Goal: Task Accomplishment & Management: Manage account settings

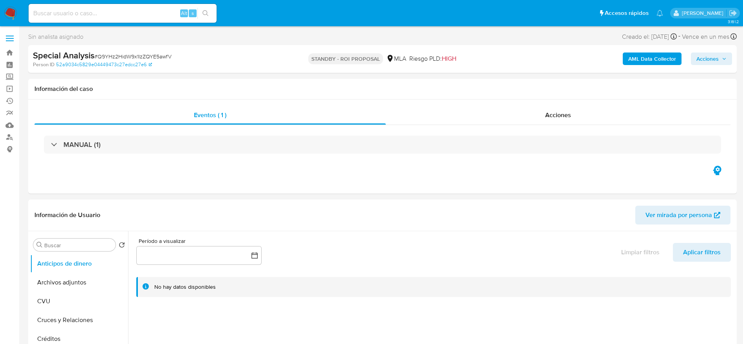
select select "10"
click at [14, 15] on img at bounding box center [10, 13] width 13 height 13
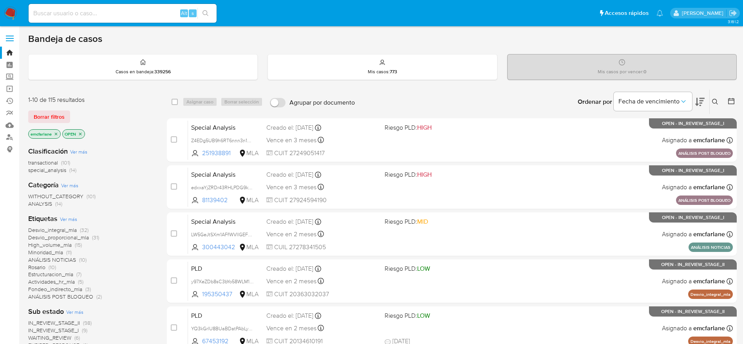
click at [140, 10] on input at bounding box center [123, 13] width 188 height 10
paste input "2sBu7xAiqqwsBZJKuTLhHBP8"
type input "2sBu7xAiqqwsBZJKuTLhHBP8"
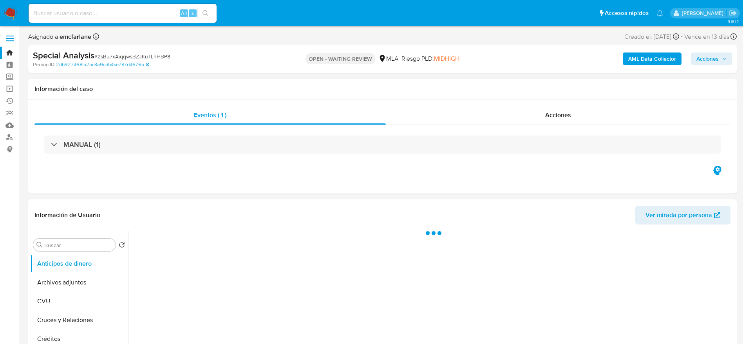
select select "10"
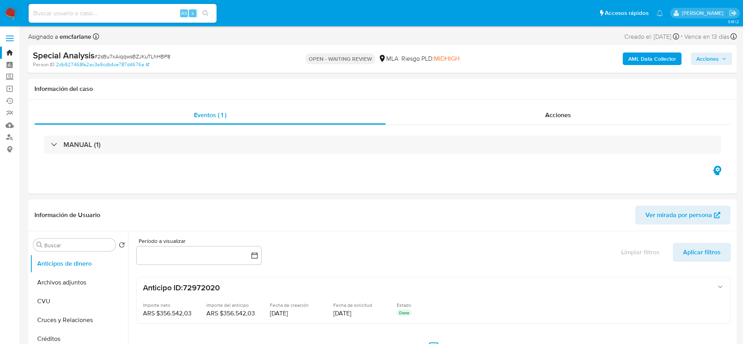
click at [166, 54] on span "# 2sBu7xAiqqwsBZJKuTLhHBP8" at bounding box center [132, 57] width 76 height 8
copy span "2sBu7xAiqqwsBZJKuTLhHBP8"
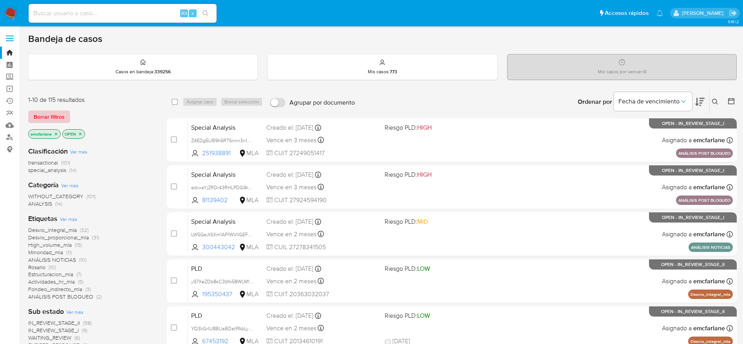
click at [45, 121] on span "Borrar filtros" at bounding box center [49, 116] width 31 height 11
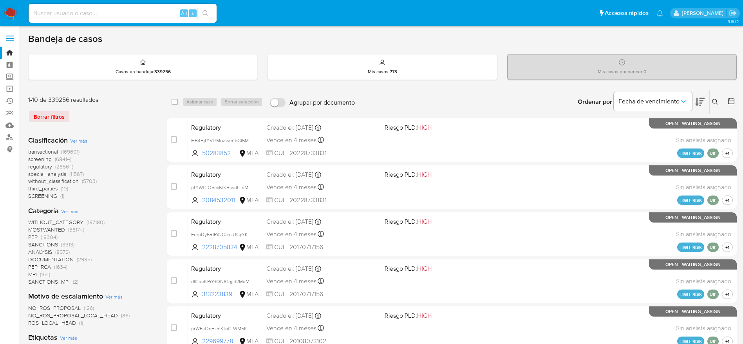
click at [717, 100] on icon at bounding box center [716, 102] width 6 height 6
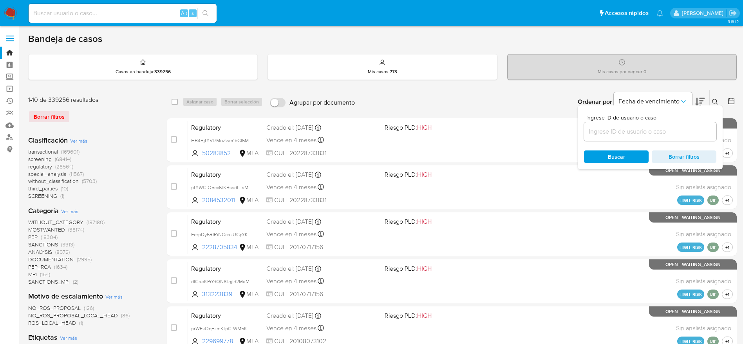
click at [653, 125] on div at bounding box center [650, 131] width 132 height 19
click at [648, 132] on input at bounding box center [650, 132] width 132 height 10
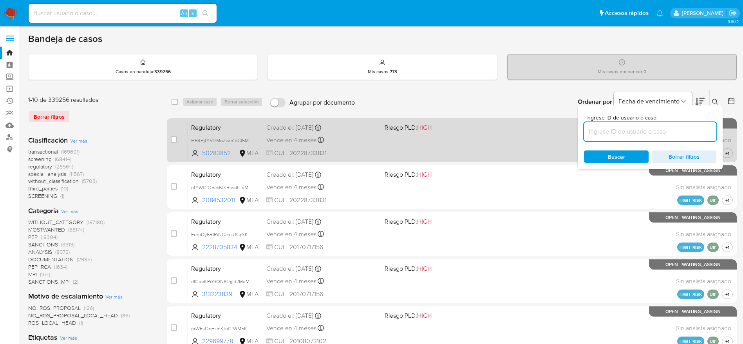
paste input "2sBu7xAiqqwsBZJKuTLhHBP8"
type input "2sBu7xAiqqwsBZJKuTLhHBP8"
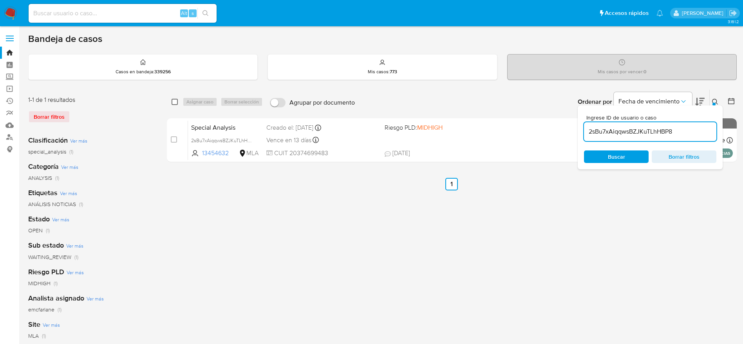
click at [174, 103] on input "checkbox" at bounding box center [175, 102] width 6 height 6
checkbox input "true"
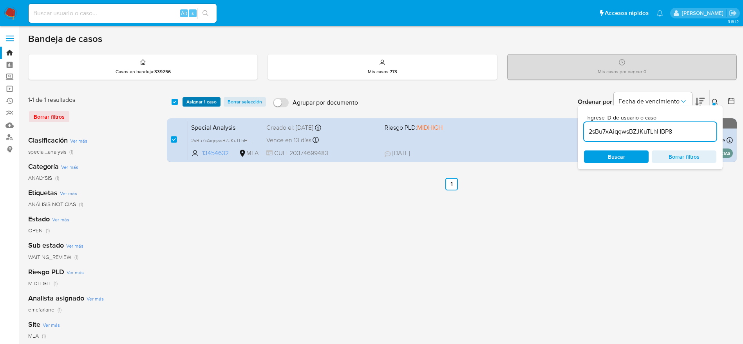
click at [201, 100] on span "Asignar 1 caso" at bounding box center [202, 102] width 30 height 8
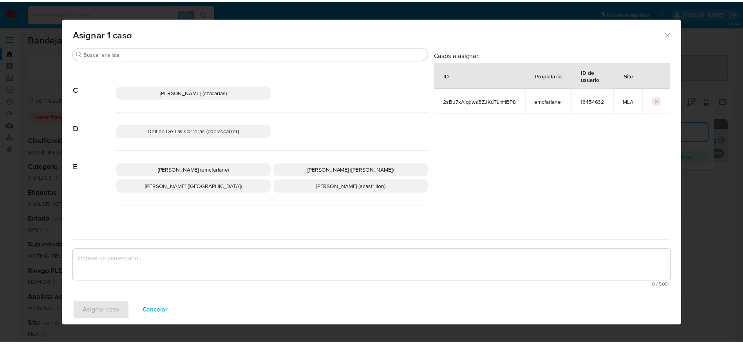
scroll to position [59, 0]
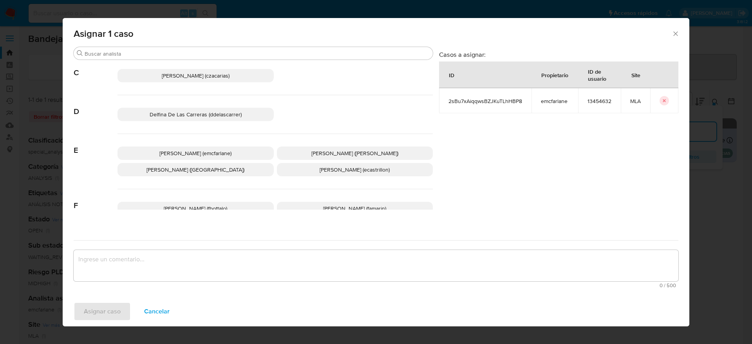
click at [225, 155] on span "Elaine Mc Farlane (emcfarlane)" at bounding box center [196, 153] width 72 height 8
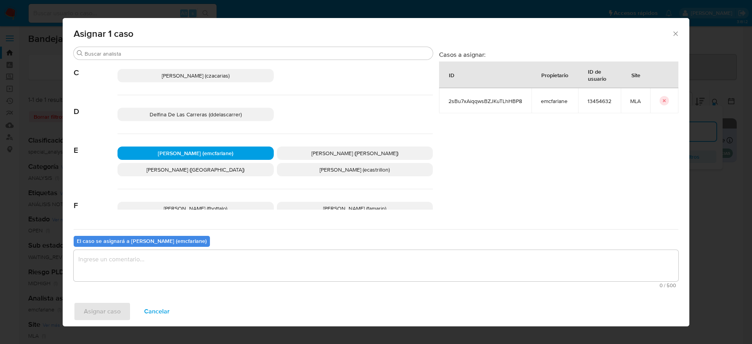
drag, startPoint x: 144, startPoint y: 275, endPoint x: 136, endPoint y: 277, distance: 7.8
click at [143, 275] on textarea "assign-modal" at bounding box center [376, 265] width 605 height 31
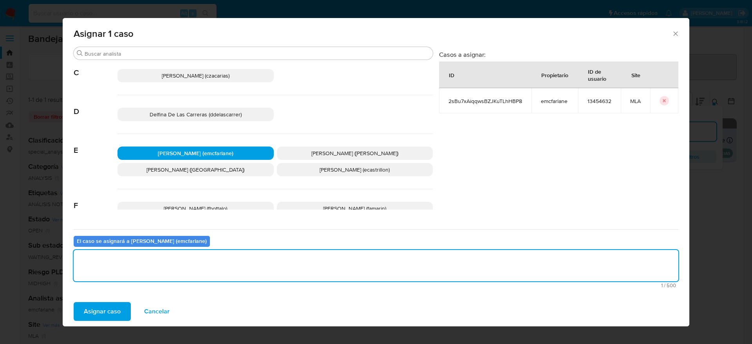
click at [102, 316] on span "Asignar caso" at bounding box center [102, 311] width 37 height 17
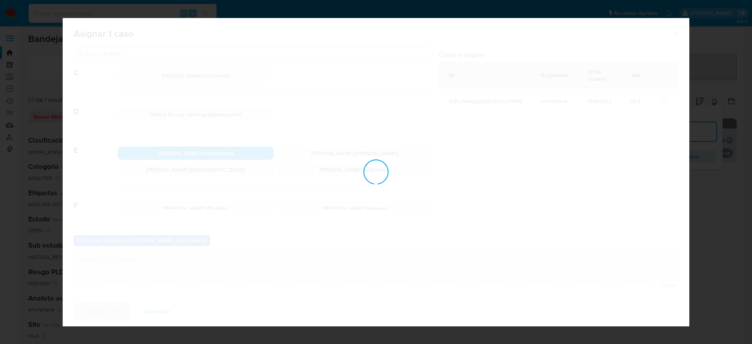
checkbox input "false"
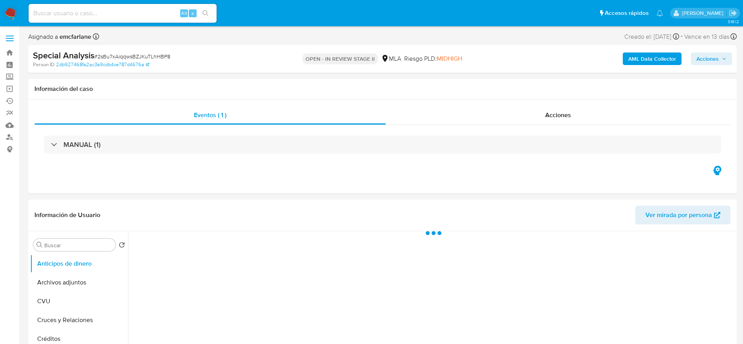
click at [710, 54] on span "Acciones" at bounding box center [708, 59] width 22 height 13
select select "10"
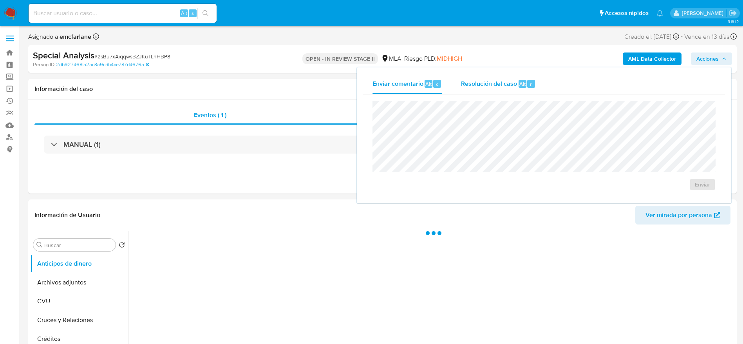
click at [525, 85] on span "Alt" at bounding box center [523, 83] width 6 height 7
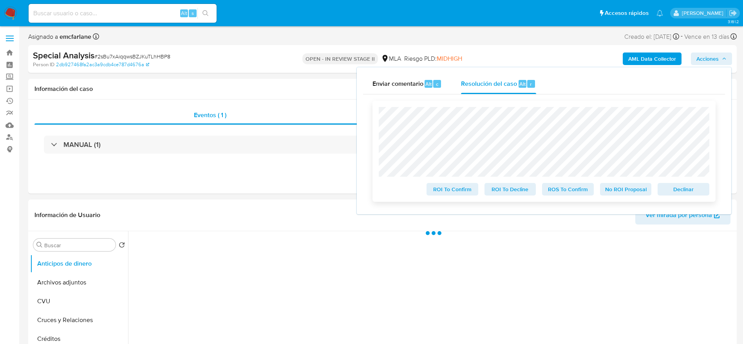
click at [685, 190] on span "Declinar" at bounding box center [684, 189] width 41 height 11
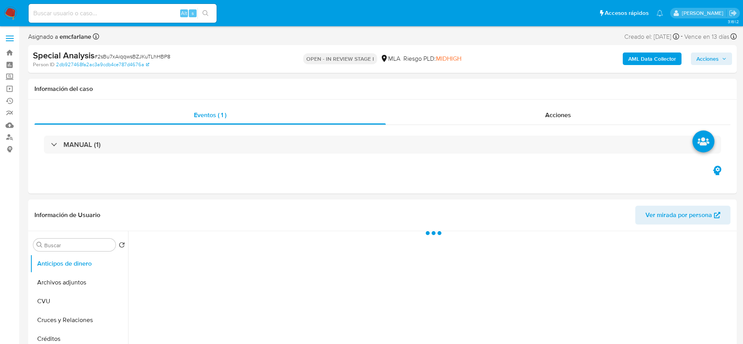
select select "10"
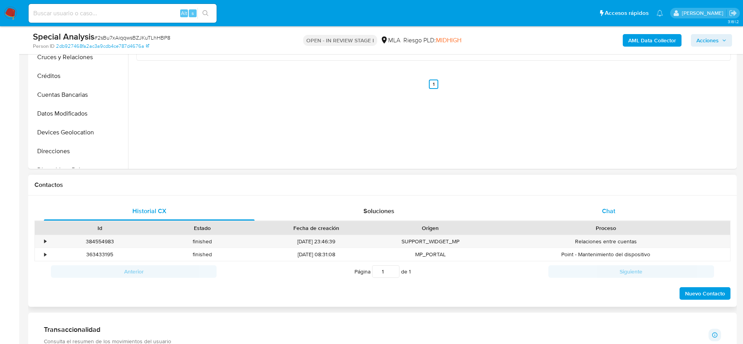
click at [610, 203] on div "Chat" at bounding box center [609, 211] width 211 height 19
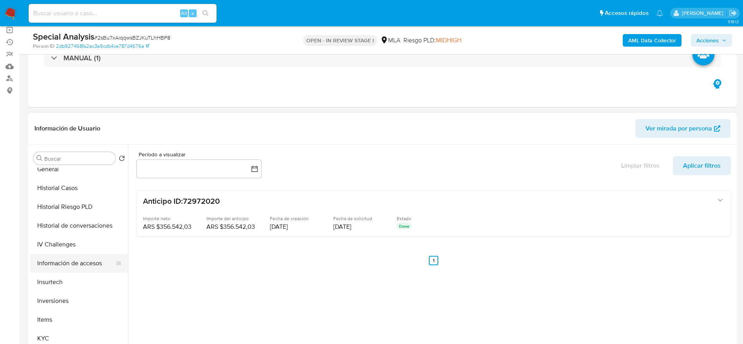
scroll to position [235, 0]
click at [57, 168] on button "General" at bounding box center [76, 167] width 92 height 19
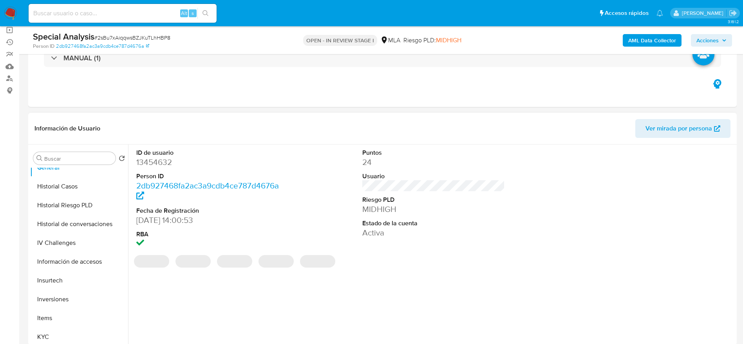
click at [165, 164] on dd "13454632" at bounding box center [207, 162] width 143 height 11
copy dd "13454632"
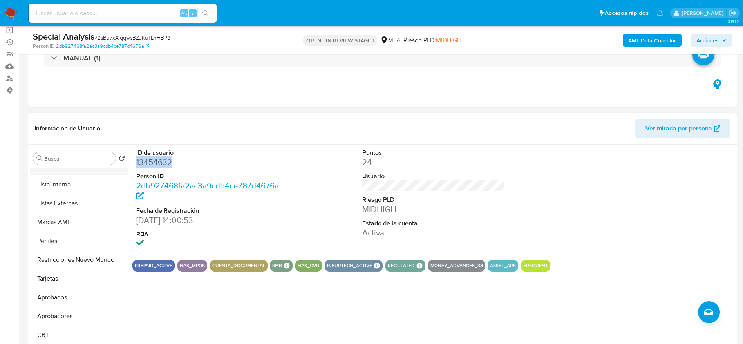
scroll to position [348, 0]
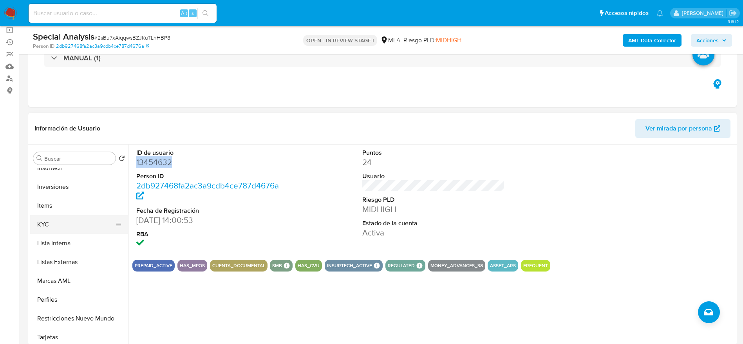
click at [51, 228] on button "KYC" at bounding box center [76, 224] width 92 height 19
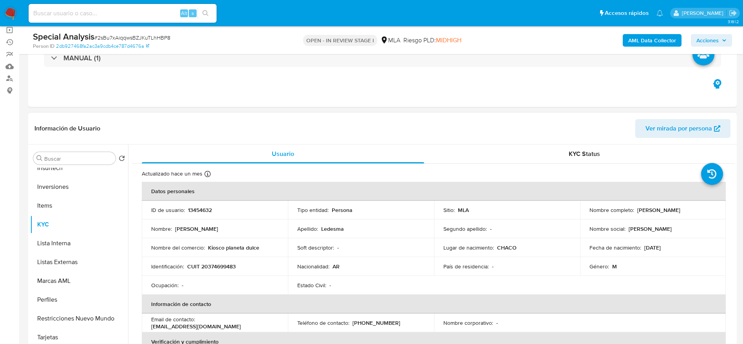
drag, startPoint x: 642, startPoint y: 211, endPoint x: 697, endPoint y: 215, distance: 55.0
click at [697, 215] on td "Nombre completo : Cristian Daniel Ledesma" at bounding box center [653, 210] width 146 height 19
copy div "Cristian Daniel Ledesma"
click at [214, 265] on p "CUIT 20374699483" at bounding box center [211, 266] width 49 height 7
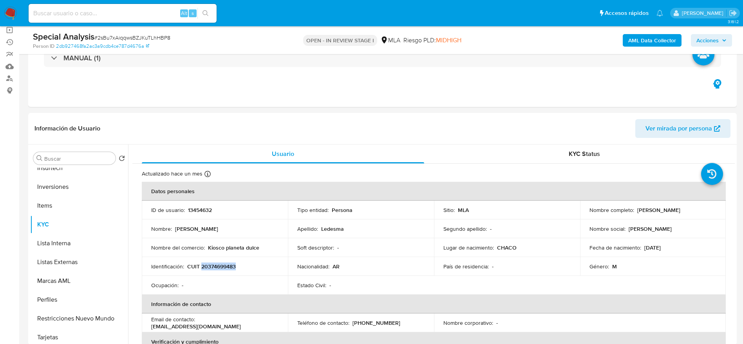
copy p "20374699483"
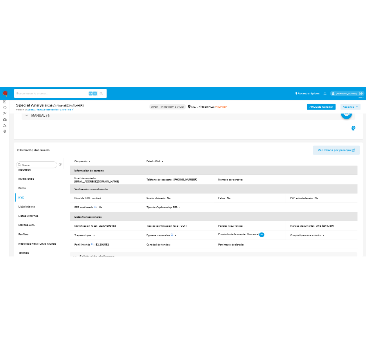
scroll to position [118, 0]
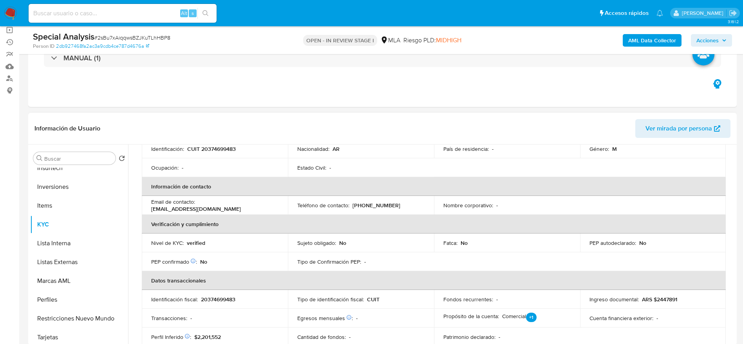
click at [376, 206] on p "(362) 4858399" at bounding box center [377, 205] width 48 height 7
copy p "4858399"
click at [359, 205] on p "(362) 4858399" at bounding box center [377, 205] width 48 height 7
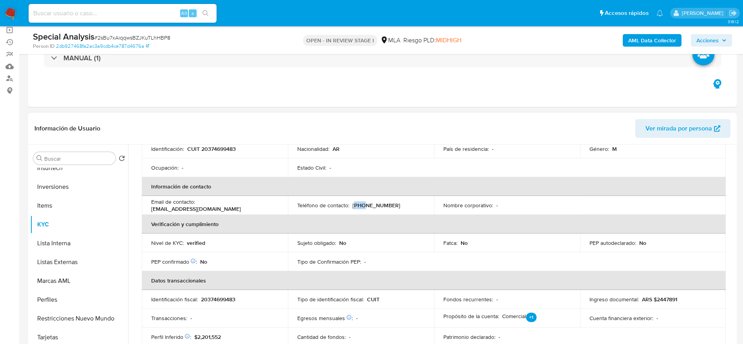
copy p "362"
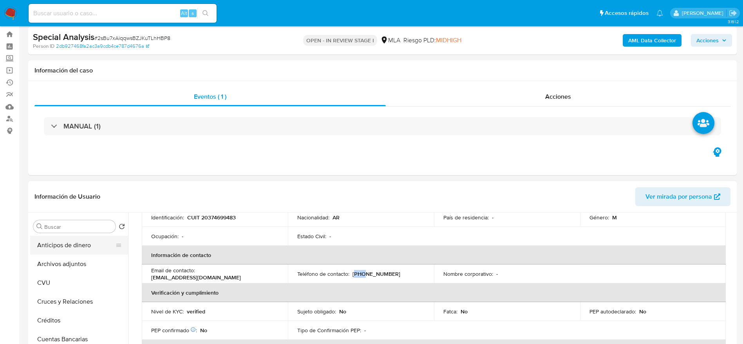
scroll to position [0, 0]
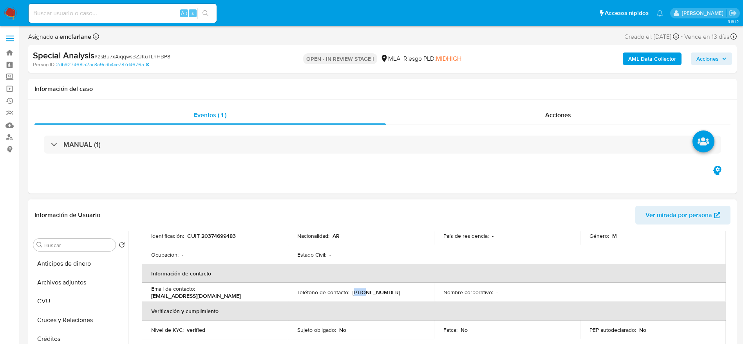
click at [77, 278] on button "Archivos adjuntos" at bounding box center [79, 282] width 98 height 19
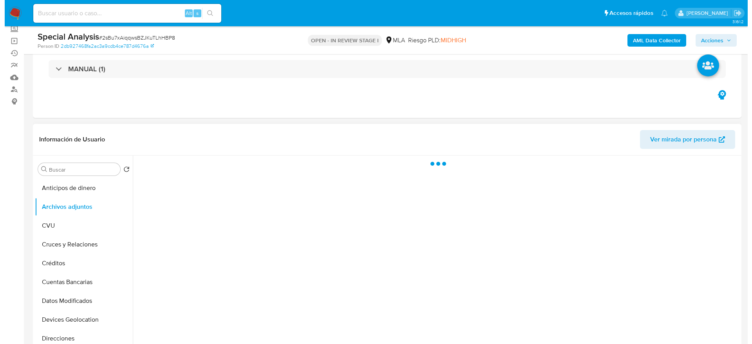
scroll to position [59, 0]
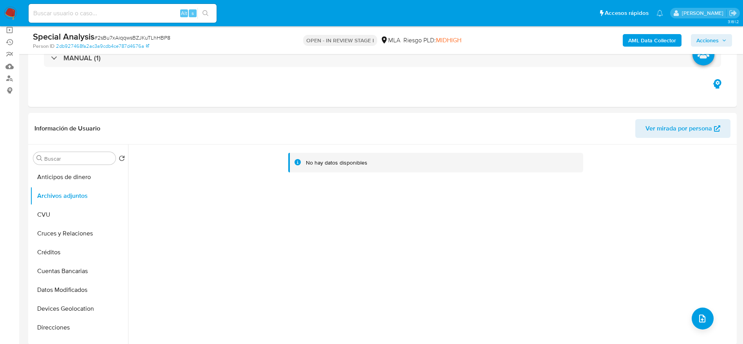
click at [649, 42] on b "AML Data Collector" at bounding box center [653, 40] width 48 height 13
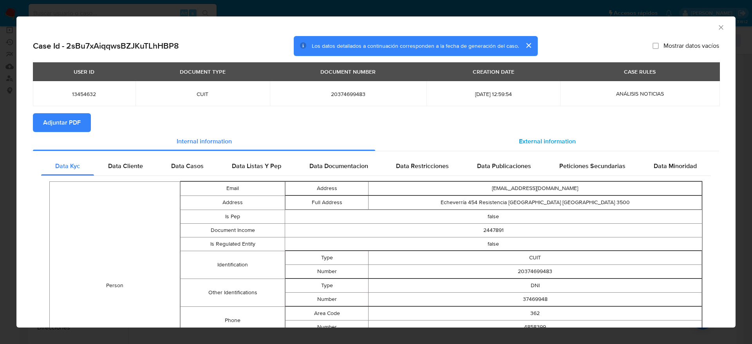
click at [537, 143] on span "External information" at bounding box center [547, 141] width 57 height 9
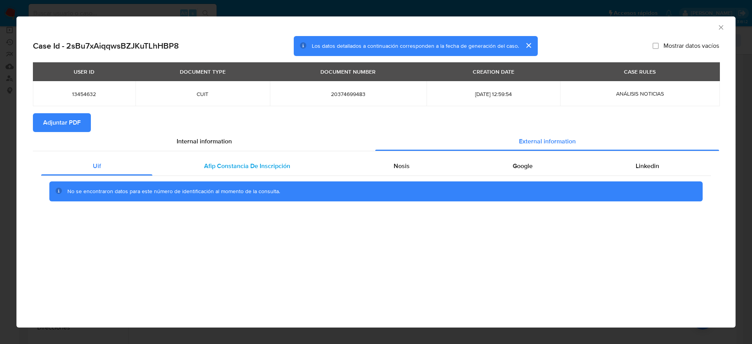
click at [261, 171] on div "Afip Constancia De Inscripción" at bounding box center [246, 166] width 189 height 19
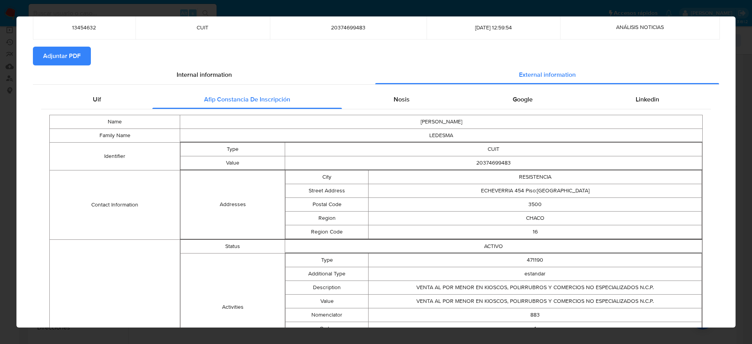
scroll to position [0, 0]
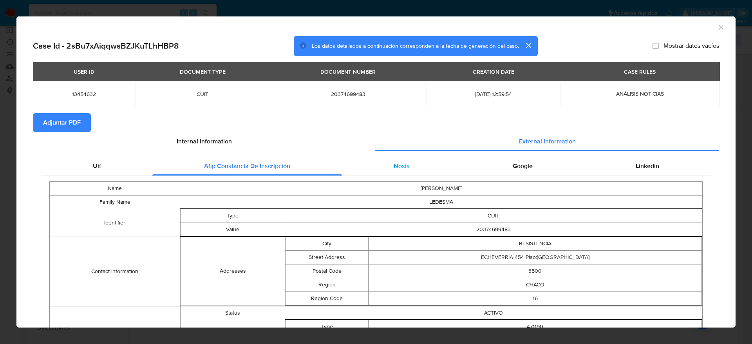
click at [404, 170] on div "Nosis" at bounding box center [401, 166] width 119 height 19
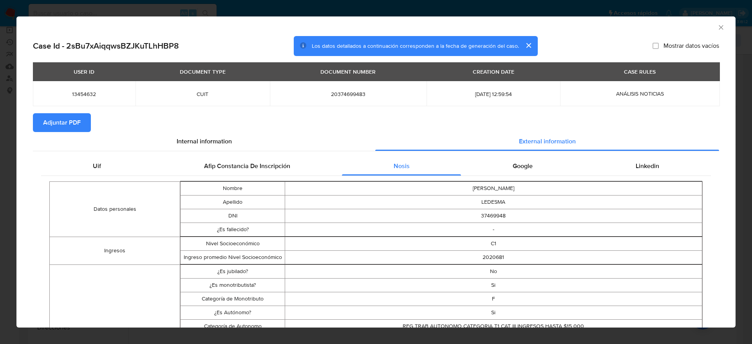
click at [525, 172] on div "Google" at bounding box center [522, 166] width 123 height 19
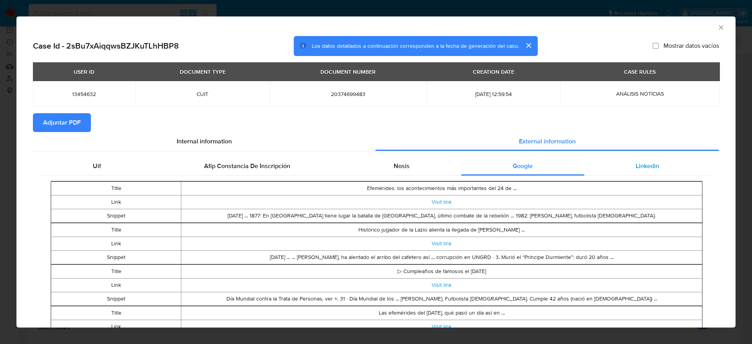
click at [622, 169] on div "Linkedin" at bounding box center [648, 166] width 127 height 19
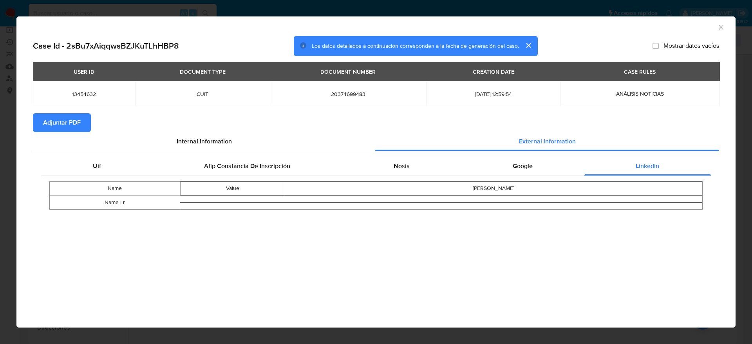
click at [65, 126] on span "Adjuntar PDF" at bounding box center [62, 122] width 38 height 17
drag, startPoint x: 722, startPoint y: 27, endPoint x: 646, endPoint y: 41, distance: 76.6
click at [721, 27] on icon "Cerrar ventana" at bounding box center [721, 27] width 4 height 4
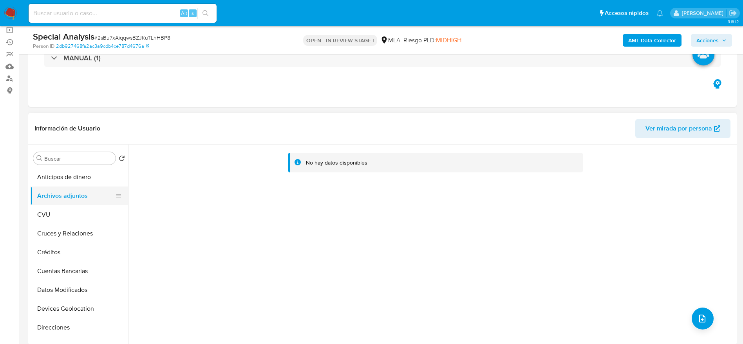
drag, startPoint x: 78, startPoint y: 209, endPoint x: 82, endPoint y: 192, distance: 17.9
click at [78, 209] on button "CVU" at bounding box center [79, 214] width 98 height 19
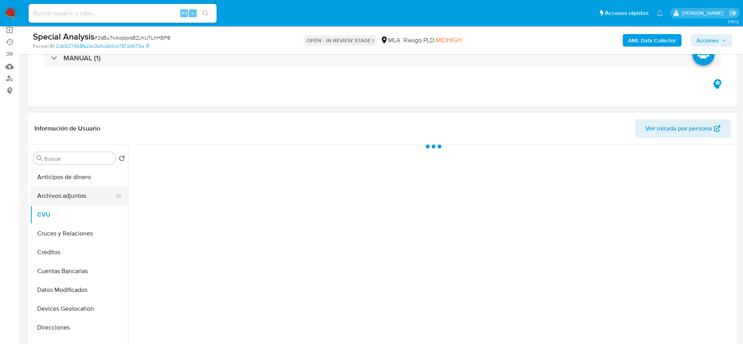
click at [82, 192] on button "Archivos adjuntos" at bounding box center [76, 196] width 92 height 19
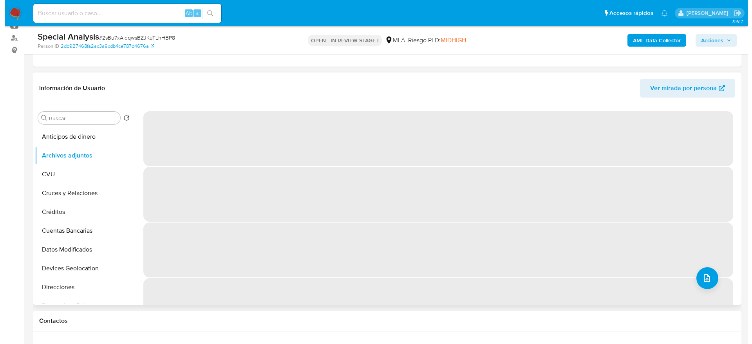
scroll to position [118, 0]
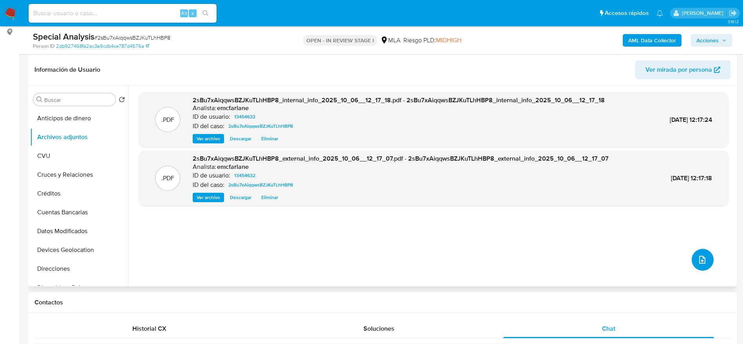
click at [698, 259] on icon "upload-file" at bounding box center [702, 259] width 9 height 9
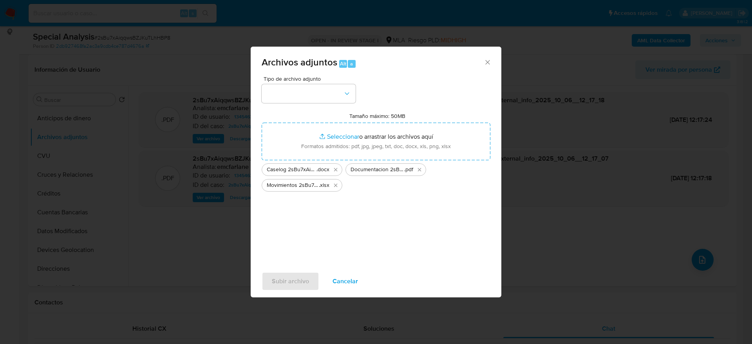
click at [367, 201] on div "Tipo de archivo adjunto Tamaño máximo: 50MB Seleccionar archivos Seleccionar o …" at bounding box center [376, 168] width 229 height 185
click at [330, 98] on button "button" at bounding box center [309, 93] width 94 height 19
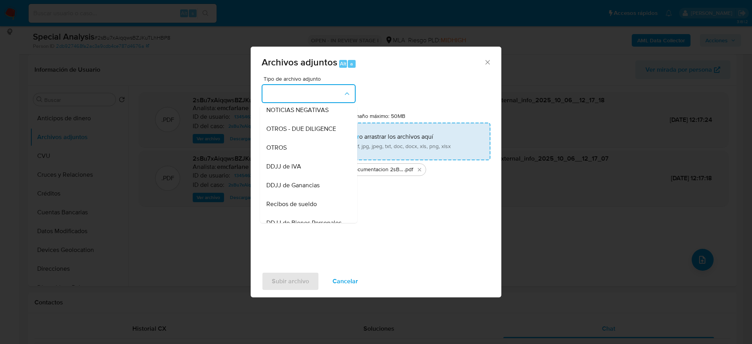
click at [288, 157] on div "OTROS" at bounding box center [307, 147] width 80 height 19
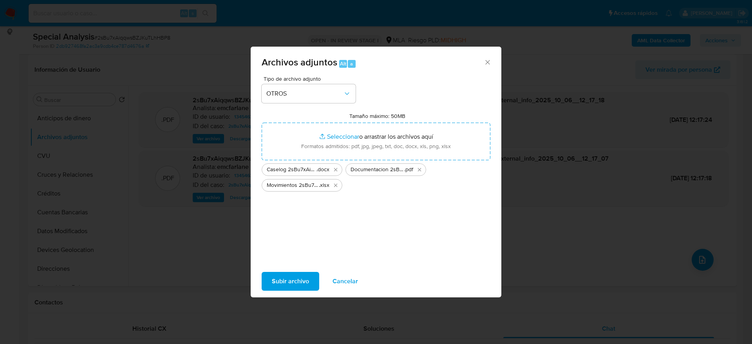
click at [290, 281] on span "Subir archivo" at bounding box center [290, 281] width 37 height 17
click at [299, 281] on span "Subir archivo" at bounding box center [290, 281] width 37 height 17
click at [357, 283] on span "Cancelar" at bounding box center [345, 281] width 25 height 17
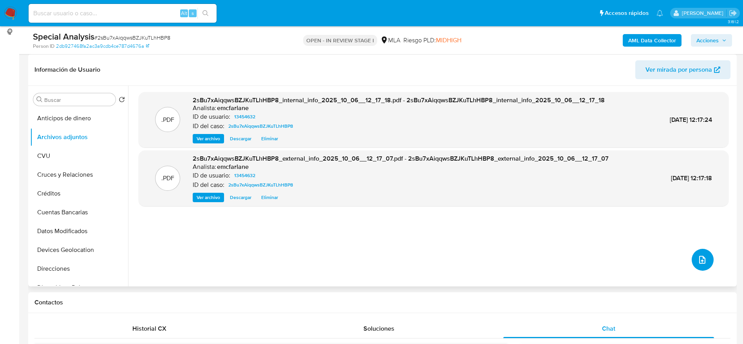
click at [698, 259] on icon "upload-file" at bounding box center [702, 259] width 9 height 9
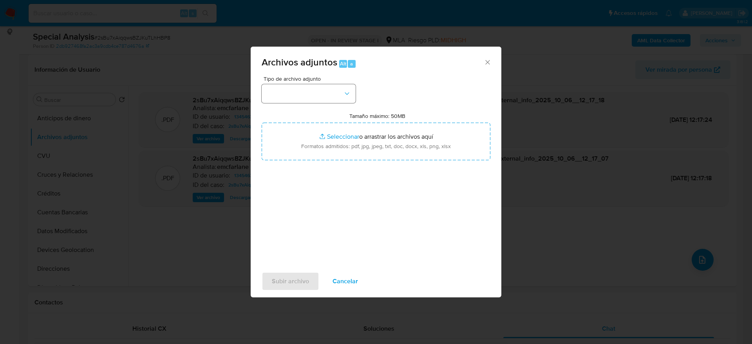
drag, startPoint x: 294, startPoint y: 104, endPoint x: 292, endPoint y: 99, distance: 5.3
click at [294, 104] on div "Tipo de archivo adjunto Tamaño máximo: 50MB Seleccionar archivos Seleccionar o …" at bounding box center [376, 168] width 229 height 185
click at [292, 89] on button "button" at bounding box center [309, 93] width 94 height 19
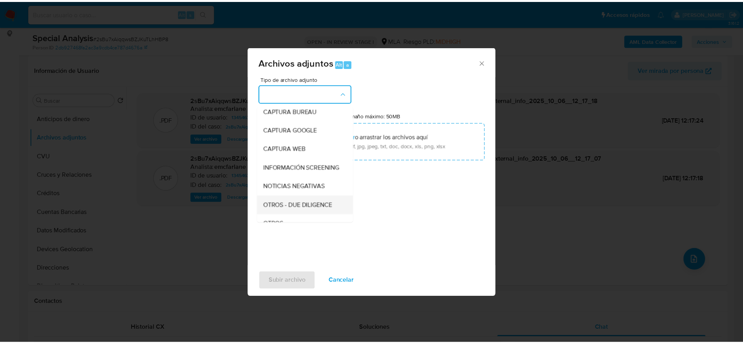
scroll to position [59, 0]
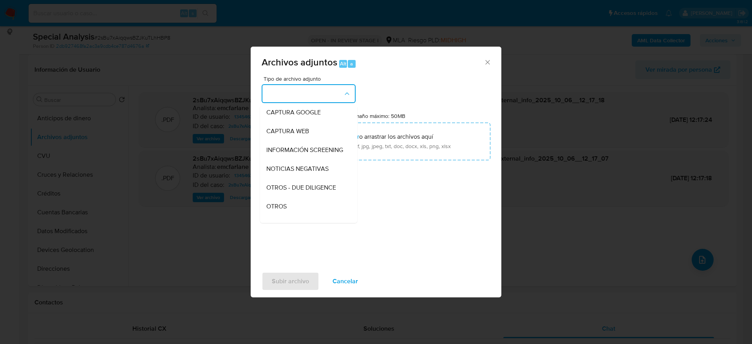
click at [290, 212] on div "OTROS" at bounding box center [307, 206] width 80 height 19
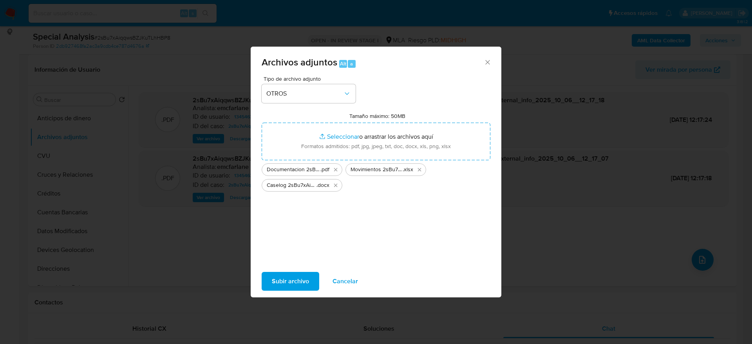
click at [293, 285] on span "Subir archivo" at bounding box center [290, 281] width 37 height 17
click at [345, 292] on div "Subir archivo Cancelar" at bounding box center [376, 282] width 251 height 30
click at [345, 285] on span "Cancelar" at bounding box center [345, 281] width 25 height 17
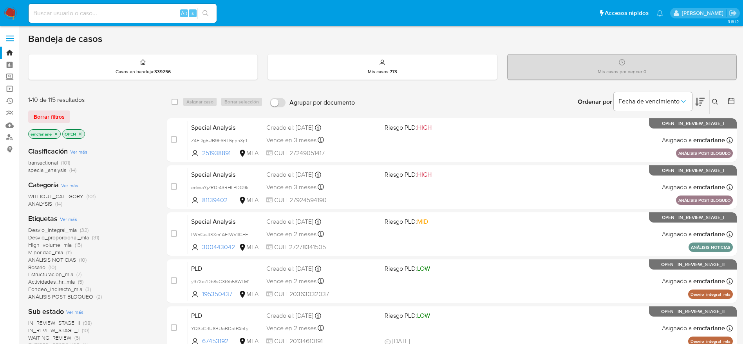
click at [110, 8] on input at bounding box center [123, 13] width 188 height 10
paste input "7AXh3kjWuLBaHmHg8gDxAiBT"
type input "7AXh3kjWuLBaHmHg8gDxAiBT"
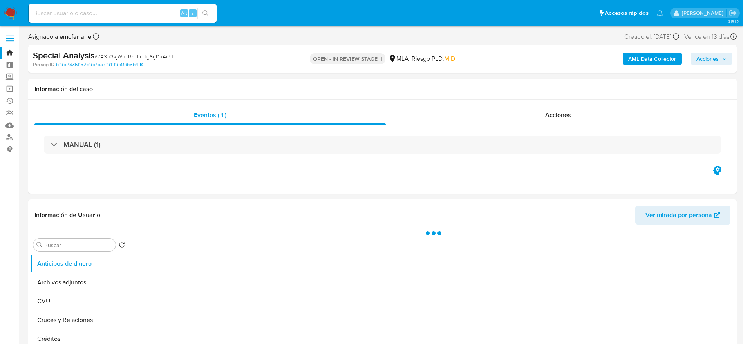
click at [726, 57] on icon "button" at bounding box center [724, 58] width 5 height 5
select select "10"
click at [707, 58] on span "Acciones" at bounding box center [708, 59] width 22 height 13
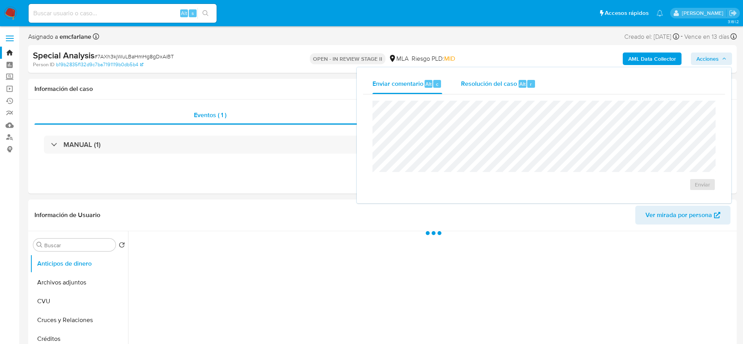
click at [513, 90] on div "Resolución del caso Alt r" at bounding box center [498, 84] width 75 height 20
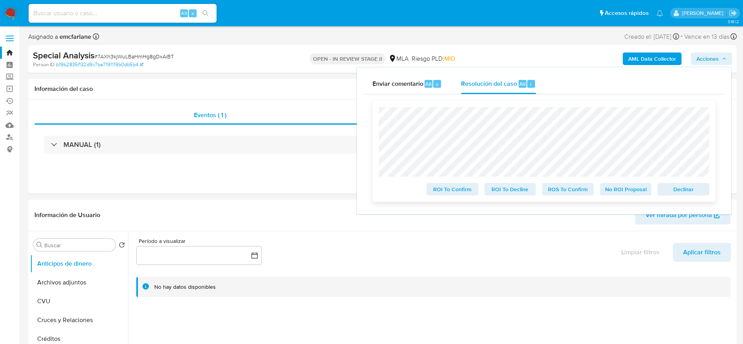
click at [680, 189] on span "Declinar" at bounding box center [684, 189] width 41 height 11
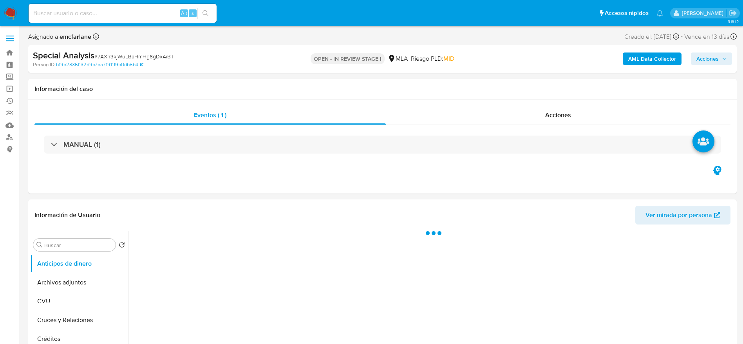
select select "10"
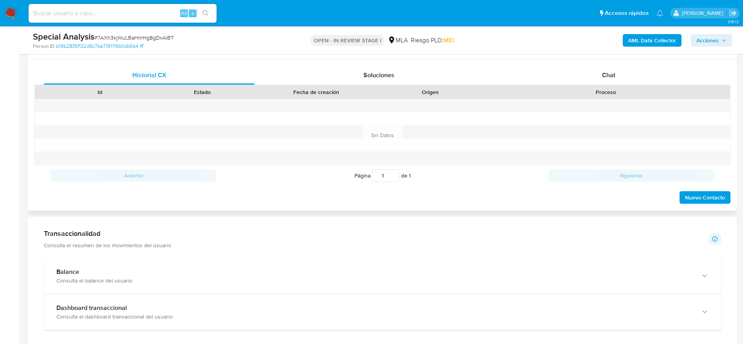
scroll to position [353, 0]
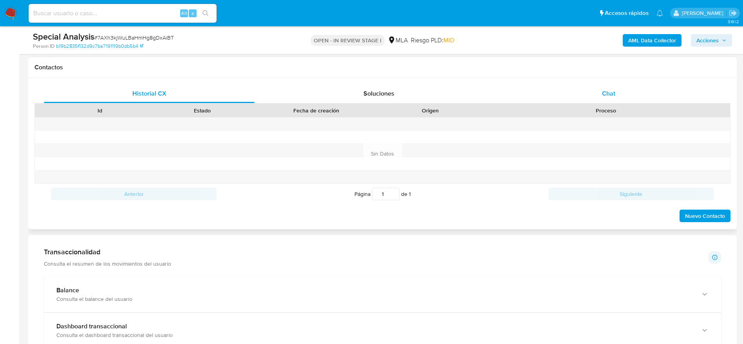
click at [613, 100] on div "Chat" at bounding box center [609, 93] width 211 height 19
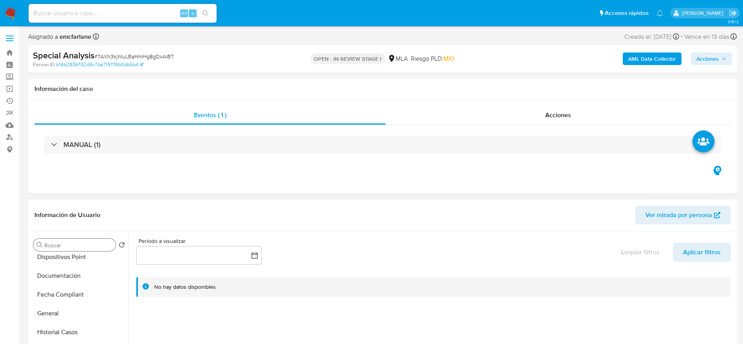
scroll to position [176, 0]
click at [66, 305] on button "General" at bounding box center [76, 313] width 92 height 19
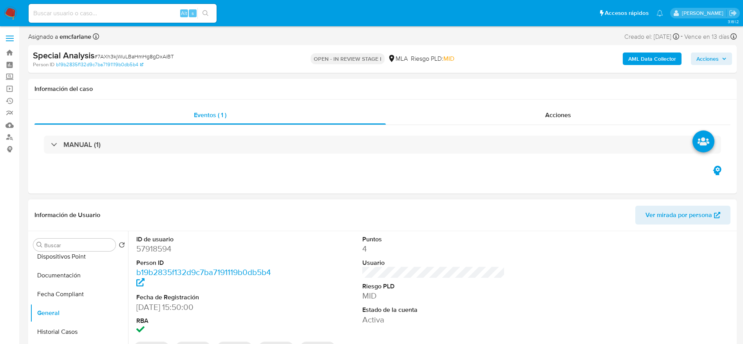
click at [158, 250] on dd "57918594" at bounding box center [207, 248] width 143 height 11
copy dd "57918594"
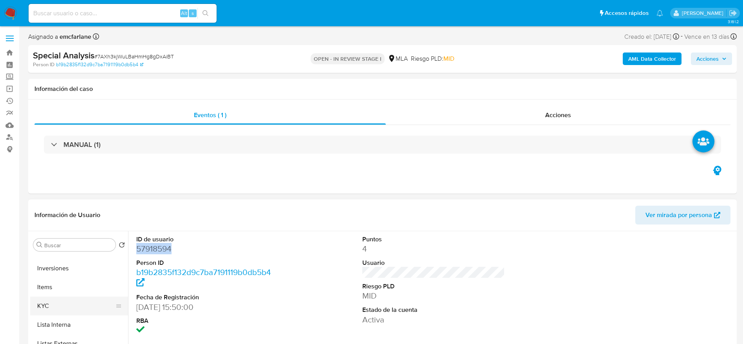
click at [51, 304] on button "KYC" at bounding box center [76, 306] width 92 height 19
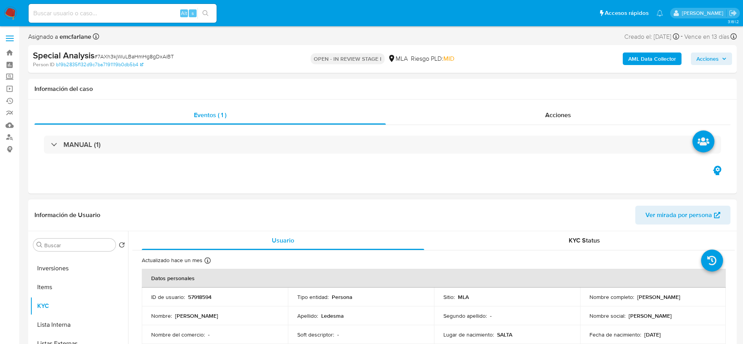
drag, startPoint x: 636, startPoint y: 296, endPoint x: 705, endPoint y: 297, distance: 68.6
click at [705, 297] on div "Nombre completo : [PERSON_NAME]" at bounding box center [653, 297] width 127 height 7
copy p "[PERSON_NAME]"
click at [197, 298] on p "57918594" at bounding box center [200, 297] width 24 height 7
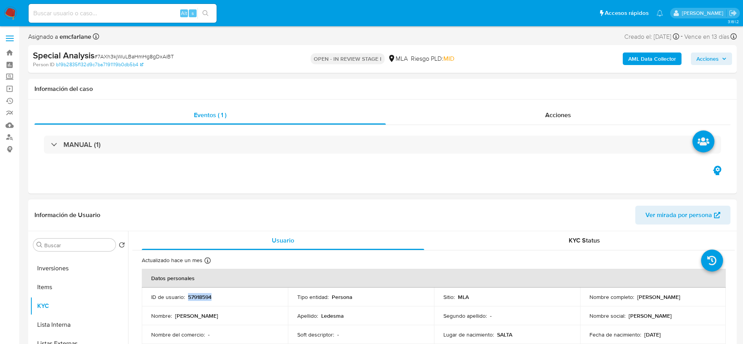
copy p "57918594"
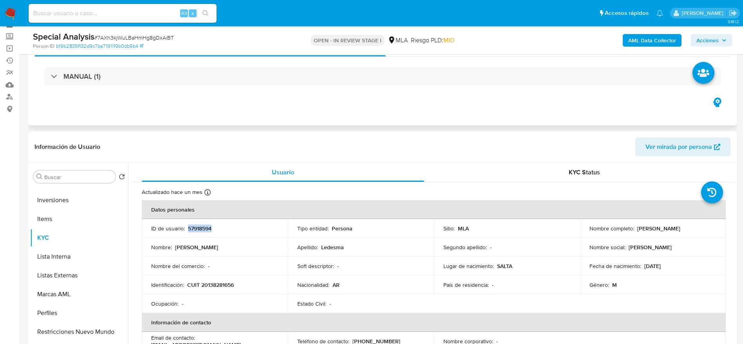
scroll to position [59, 0]
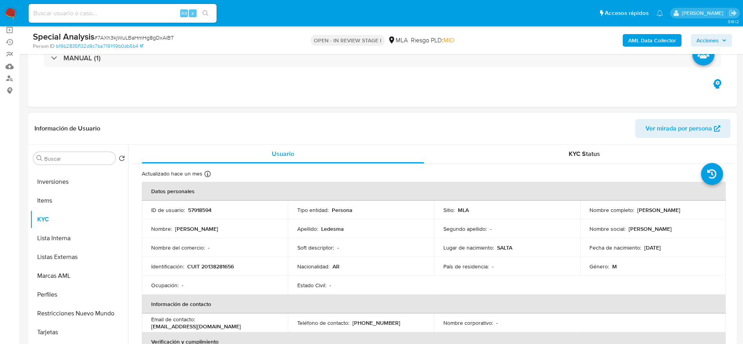
click at [210, 274] on td "Identificación : CUIT 20138281656" at bounding box center [215, 266] width 146 height 19
click at [217, 265] on p "CUIT 20138281656" at bounding box center [210, 266] width 47 height 7
copy p "20138281656"
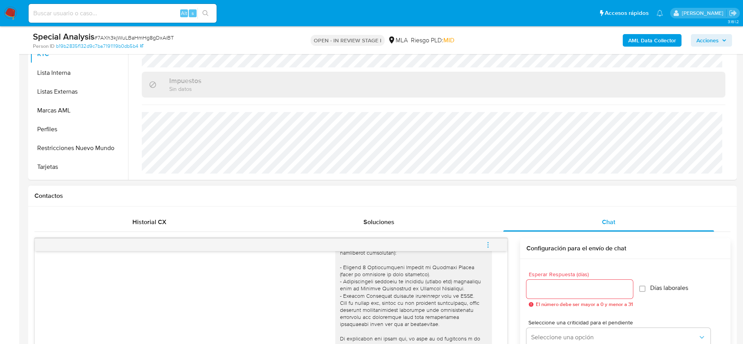
scroll to position [294, 0]
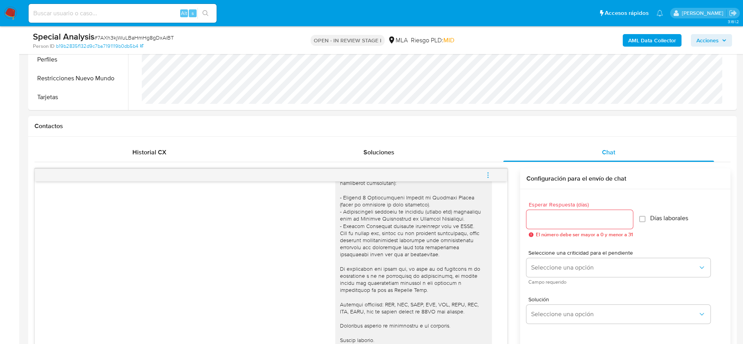
click at [492, 177] on button "menu-action" at bounding box center [488, 175] width 26 height 19
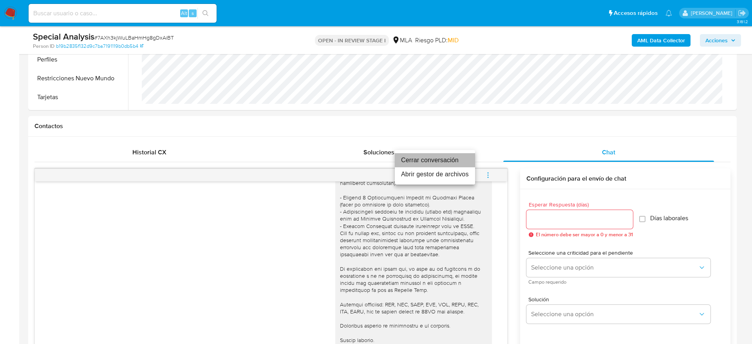
click at [451, 158] on li "Cerrar conversación" at bounding box center [435, 160] width 80 height 14
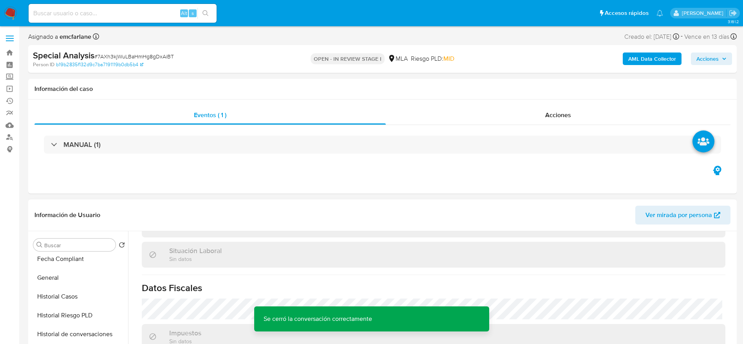
scroll to position [0, 0]
click at [85, 287] on button "Archivos adjuntos" at bounding box center [79, 282] width 98 height 19
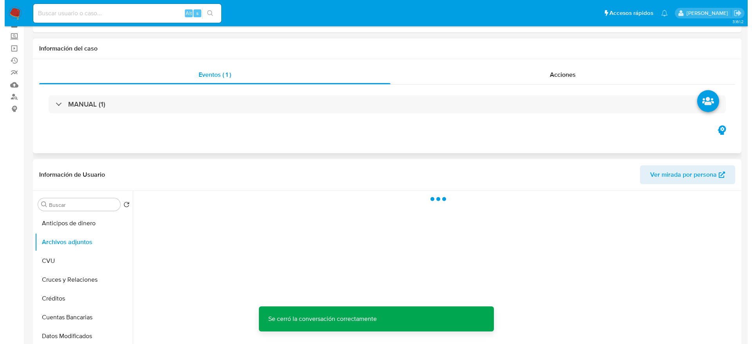
scroll to position [59, 0]
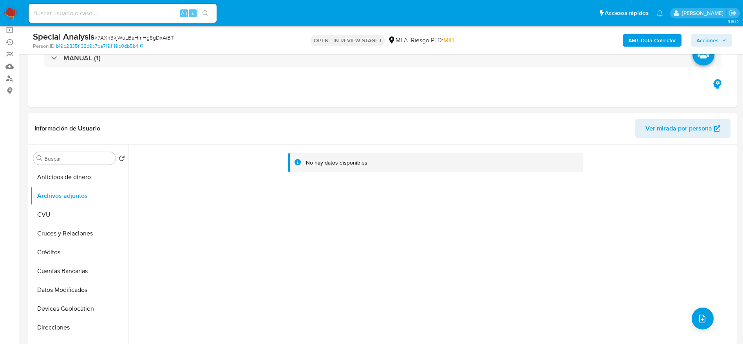
click at [650, 38] on b "AML Data Collector" at bounding box center [653, 40] width 48 height 13
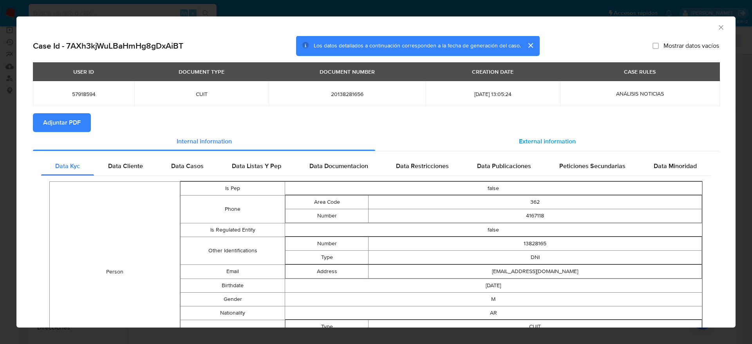
click at [552, 133] on div "External information" at bounding box center [547, 141] width 344 height 19
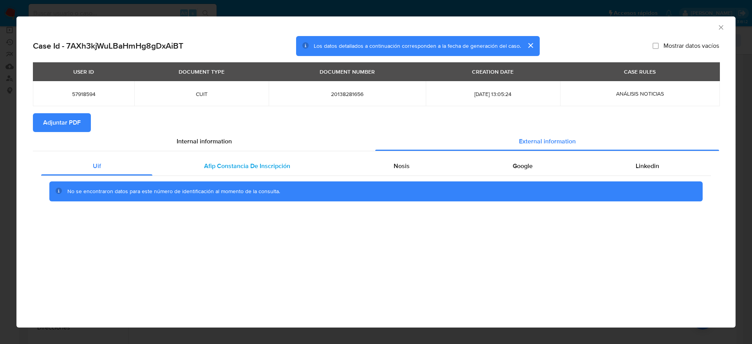
click at [247, 167] on span "Afip Constancia De Inscripción" at bounding box center [247, 165] width 86 height 9
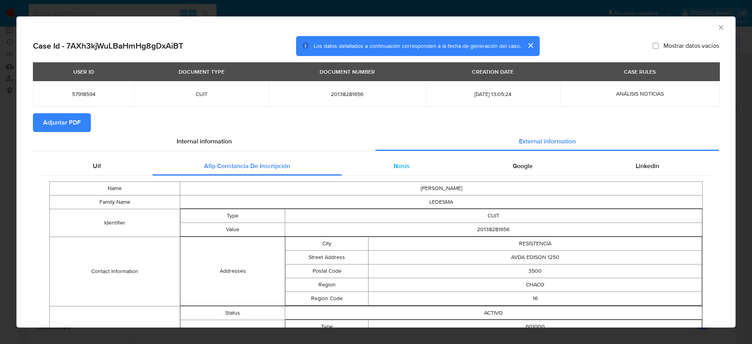
click at [366, 174] on div "Nosis" at bounding box center [401, 166] width 119 height 19
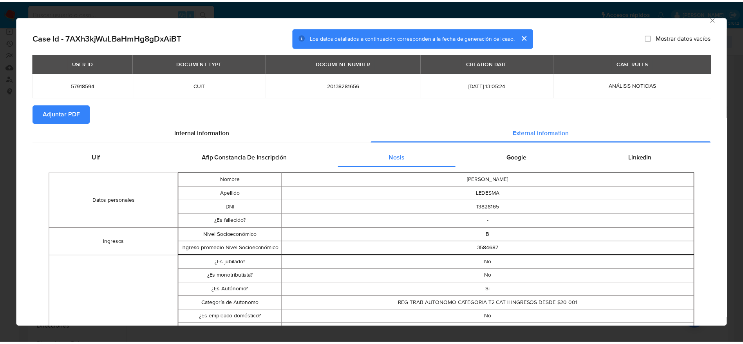
scroll to position [0, 0]
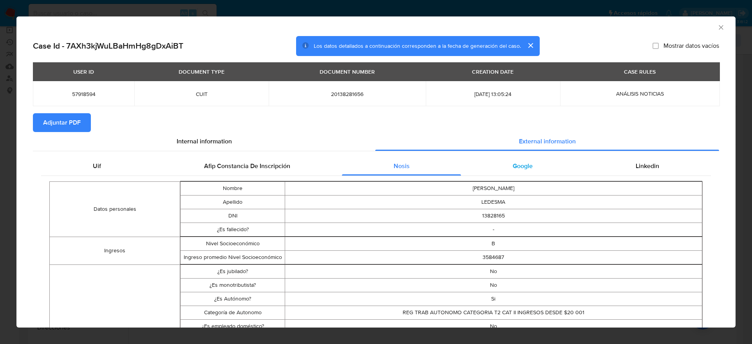
click at [521, 173] on div "Google" at bounding box center [522, 166] width 123 height 19
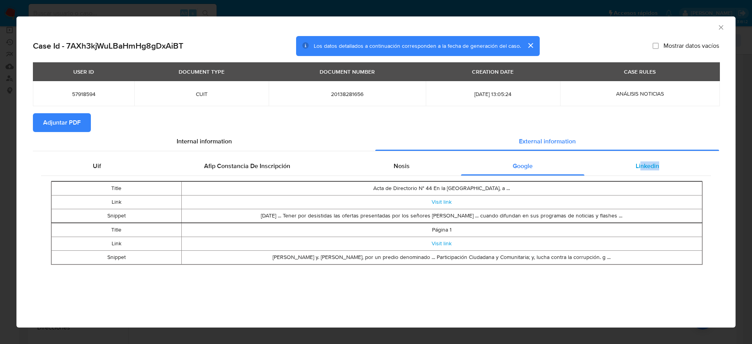
click at [642, 175] on div "Uif Afip Constancia De Inscripción Nosis Google Linkedin Title Acta de Director…" at bounding box center [376, 214] width 670 height 114
click at [642, 175] on div "Linkedin" at bounding box center [648, 166] width 127 height 19
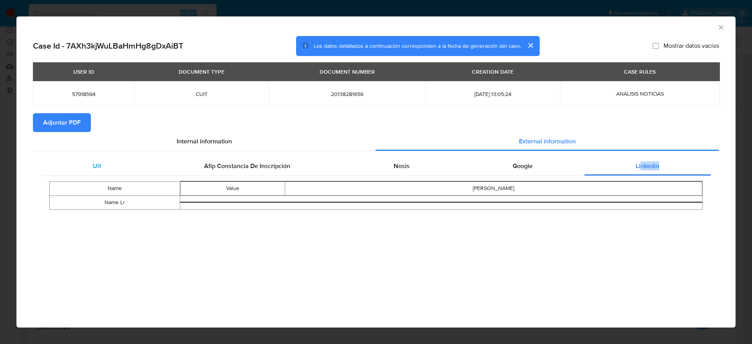
click at [94, 171] on div "Uif" at bounding box center [96, 166] width 111 height 19
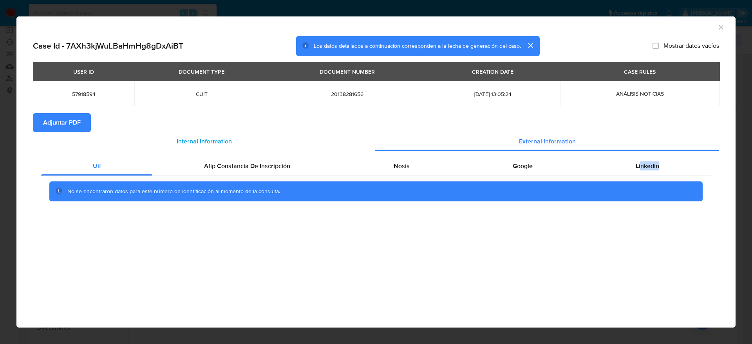
click at [209, 144] on span "Internal information" at bounding box center [204, 141] width 55 height 9
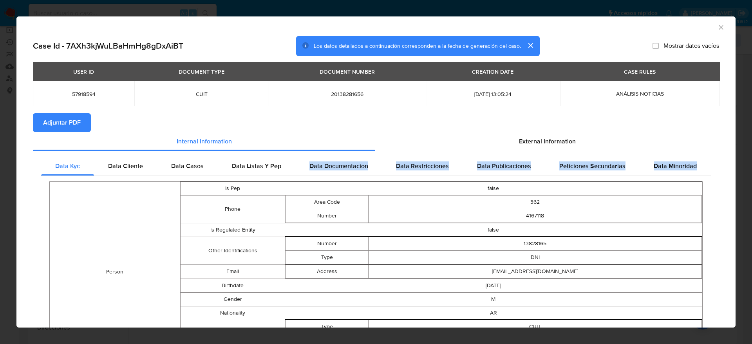
click at [69, 116] on span "Adjuntar PDF" at bounding box center [62, 122] width 38 height 17
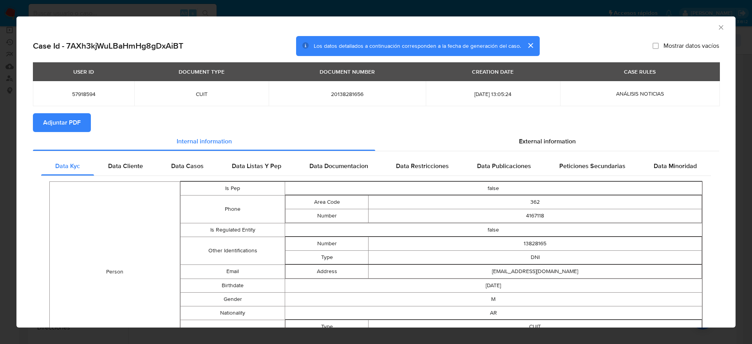
click at [627, 113] on section "Adjuntar PDF" at bounding box center [376, 122] width 687 height 19
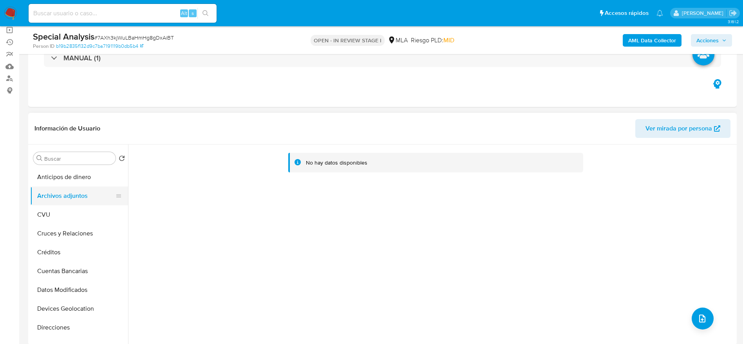
drag, startPoint x: 42, startPoint y: 217, endPoint x: 64, endPoint y: 193, distance: 32.5
click at [44, 216] on button "CVU" at bounding box center [79, 214] width 98 height 19
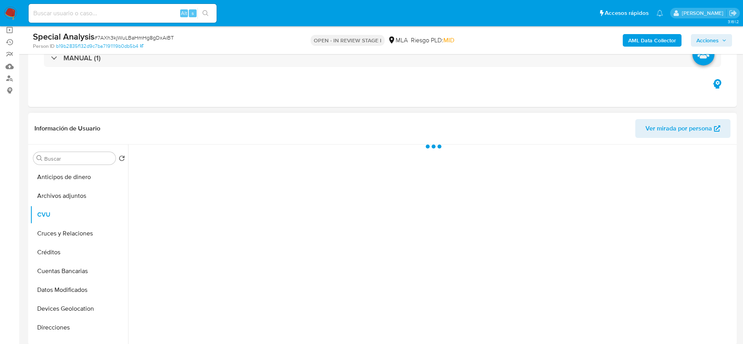
drag, startPoint x: 64, startPoint y: 192, endPoint x: 162, endPoint y: 224, distance: 103.5
click at [64, 192] on button "Archivos adjuntos" at bounding box center [79, 196] width 98 height 19
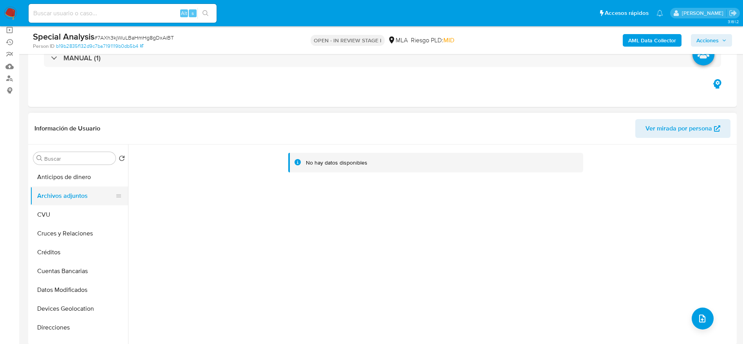
click at [79, 209] on button "CVU" at bounding box center [79, 214] width 98 height 19
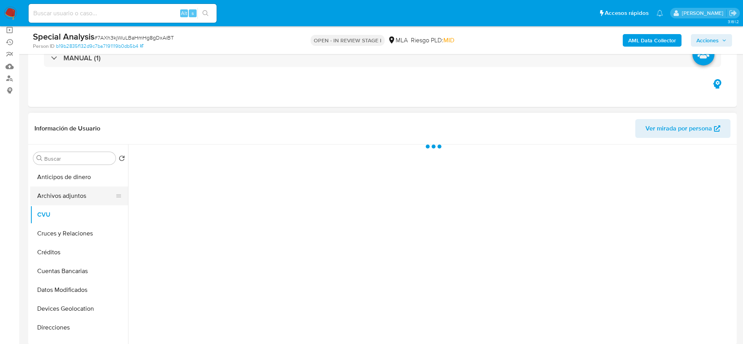
click at [72, 196] on button "Archivos adjuntos" at bounding box center [76, 196] width 92 height 19
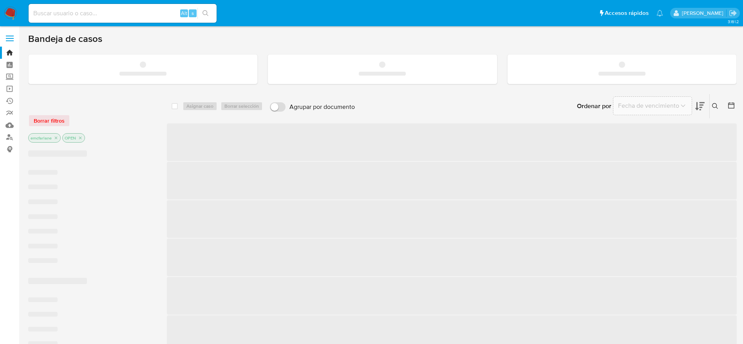
click at [107, 10] on input at bounding box center [123, 13] width 188 height 10
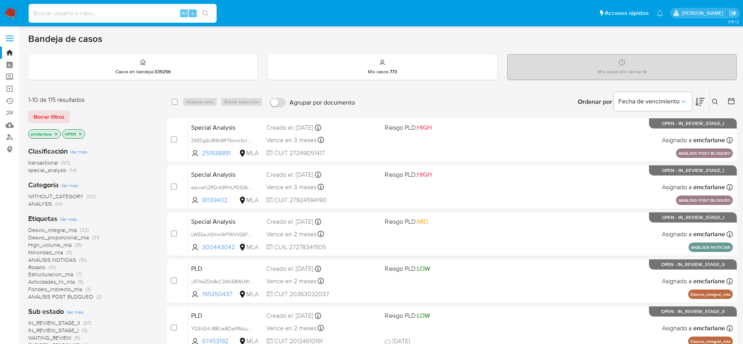
paste input "TgXXB4UOipTlPZQal29iDuUy"
type input "TgXXB4UOipTlPZQal29iDuUy"
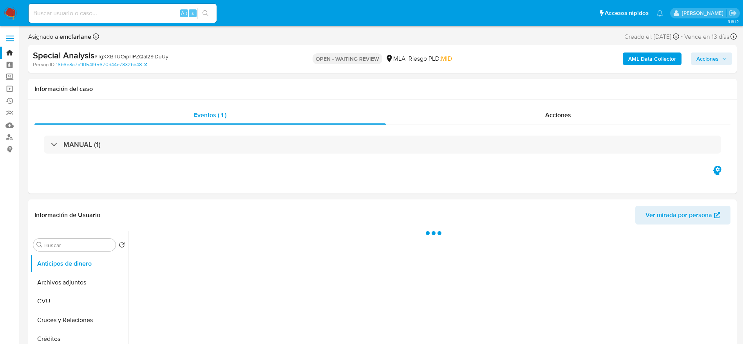
click at [138, 54] on span "# TgXXB4UOipTlPZQal29iDuUy" at bounding box center [131, 57] width 74 height 8
select select "10"
click at [138, 54] on span "# TgXXB4UOipTlPZQal29iDuUy" at bounding box center [131, 57] width 74 height 8
copy span "TgXXB4UOipTlPZQal29iDuUy"
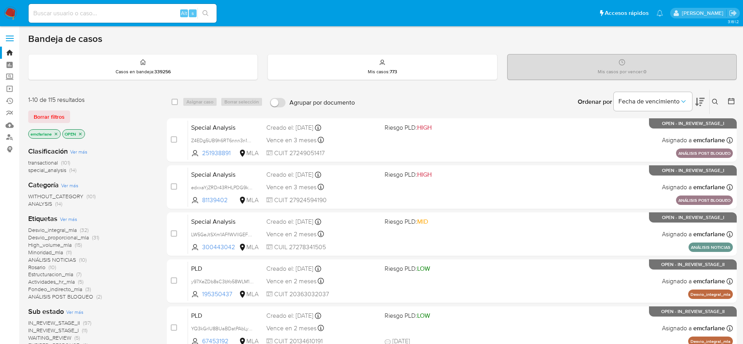
click at [38, 114] on span "Borrar filtros" at bounding box center [49, 116] width 31 height 11
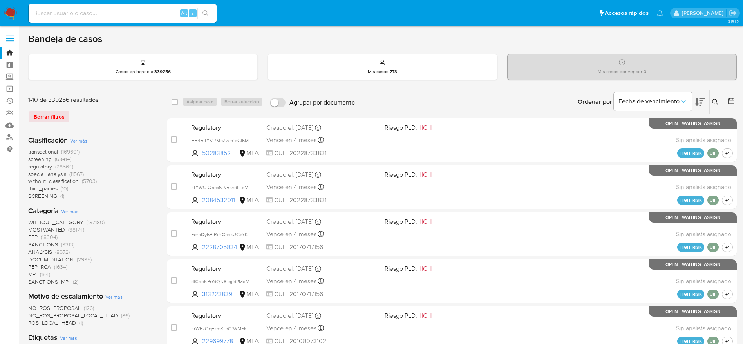
drag, startPoint x: 713, startPoint y: 102, endPoint x: 692, endPoint y: 112, distance: 23.5
click at [713, 102] on icon at bounding box center [716, 102] width 6 height 6
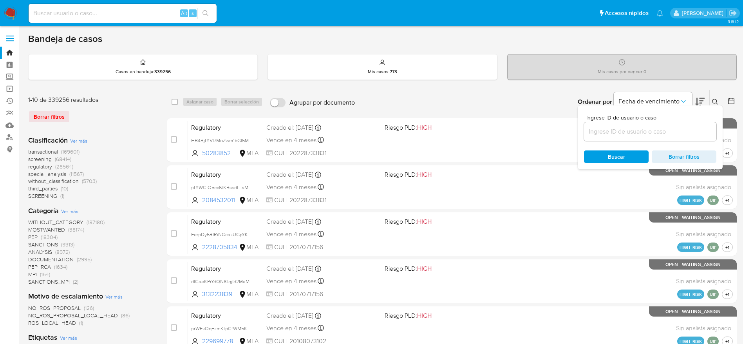
click at [653, 131] on input at bounding box center [650, 132] width 132 height 10
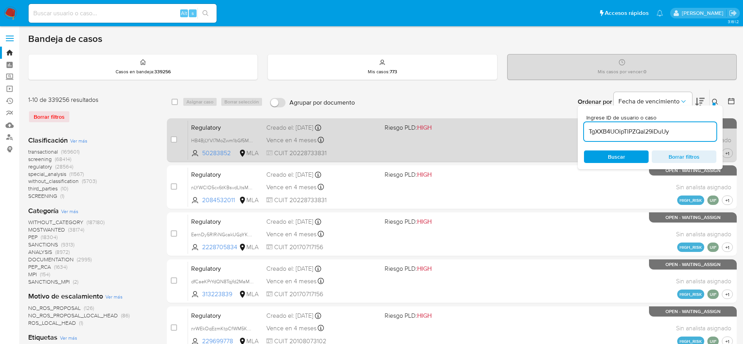
type input "TgXXB4UOipTlPZQal29iDuUy"
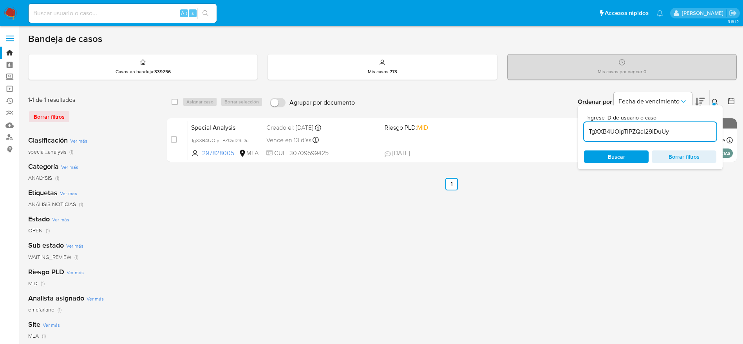
click at [179, 105] on div "select-all-cases-checkbox" at bounding box center [176, 101] width 9 height 9
click at [176, 100] on input "checkbox" at bounding box center [175, 102] width 6 height 6
checkbox input "true"
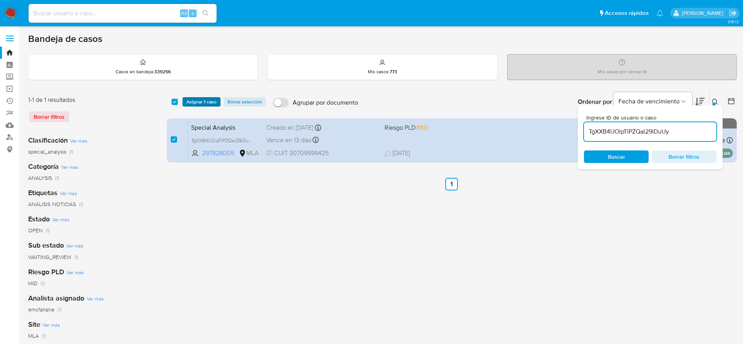
click at [214, 98] on span "Asignar 1 caso" at bounding box center [202, 102] width 30 height 8
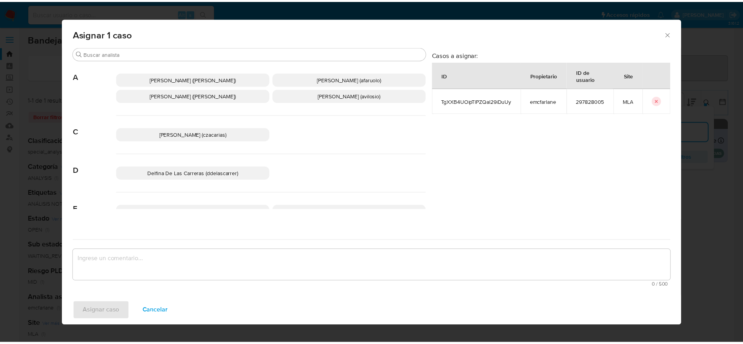
scroll to position [59, 0]
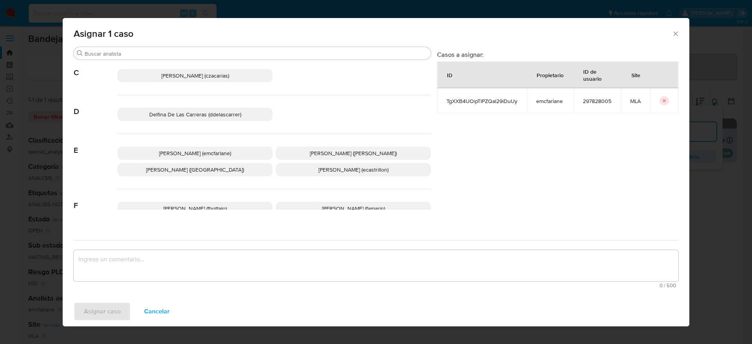
click at [195, 143] on div "Elaine Mc Farlane (emcfarlane) Eliana Guerrero (eliguerrero) Emmanuel Hernan Vi…" at bounding box center [275, 161] width 314 height 55
click at [194, 152] on span "Elaine Mc Farlane (emcfarlane)" at bounding box center [195, 153] width 72 height 8
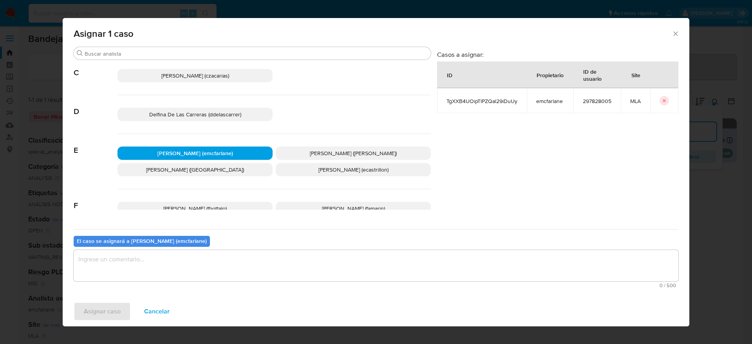
click at [156, 274] on textarea "assign-modal" at bounding box center [376, 265] width 605 height 31
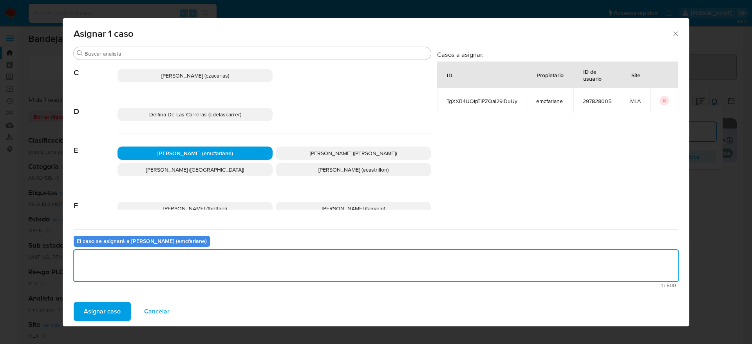
click at [103, 303] on span "Asignar caso" at bounding box center [102, 311] width 37 height 17
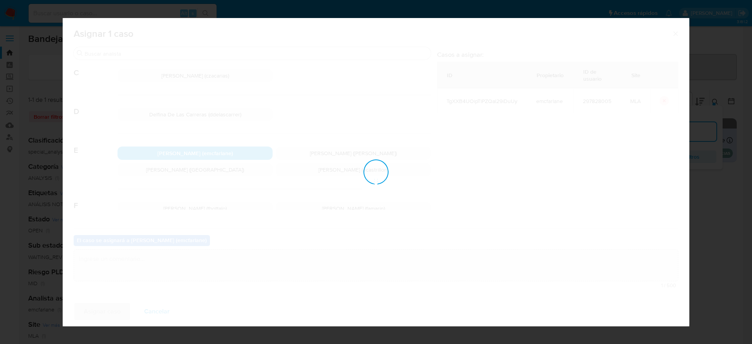
checkbox input "false"
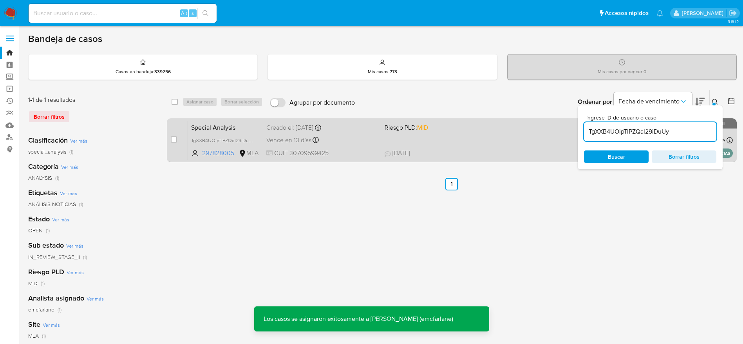
click at [473, 153] on span "10/09/2025 10/09/2025 20:31" at bounding box center [500, 153] width 230 height 9
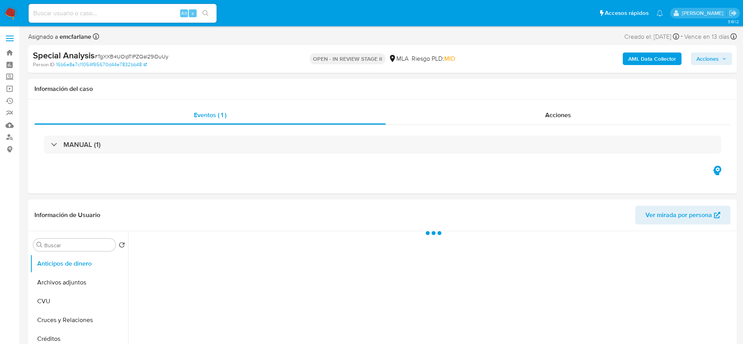
click at [721, 63] on span "Acciones" at bounding box center [712, 58] width 30 height 11
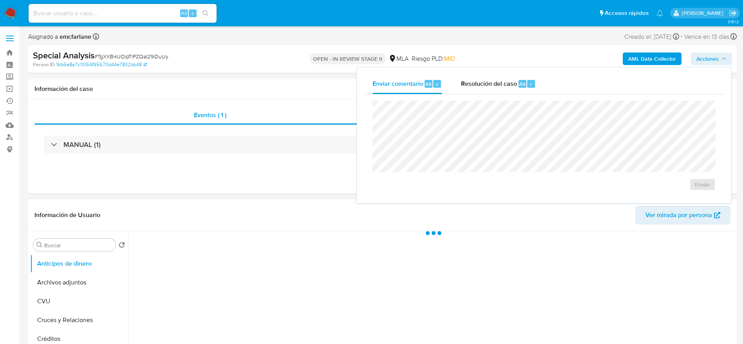
click at [513, 100] on div "Enviar" at bounding box center [544, 145] width 362 height 103
click at [517, 89] on div "Resolución del caso Alt r" at bounding box center [498, 84] width 75 height 20
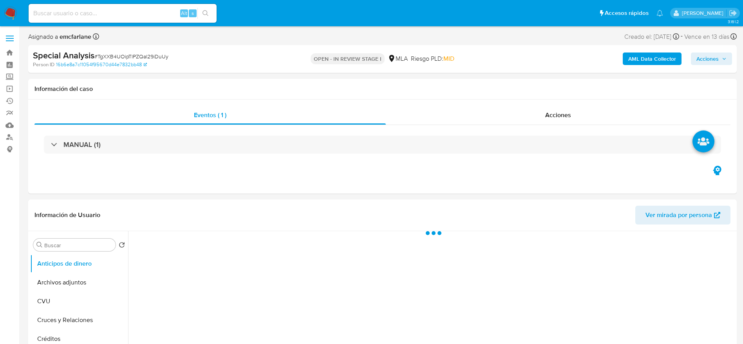
select select "10"
drag, startPoint x: 7, startPoint y: 11, endPoint x: 28, endPoint y: 20, distance: 22.6
click at [23, 18] on nav "Pausado Ver notificaciones Alt s Accesos rápidos Presiona las siguientes teclas…" at bounding box center [371, 13] width 743 height 26
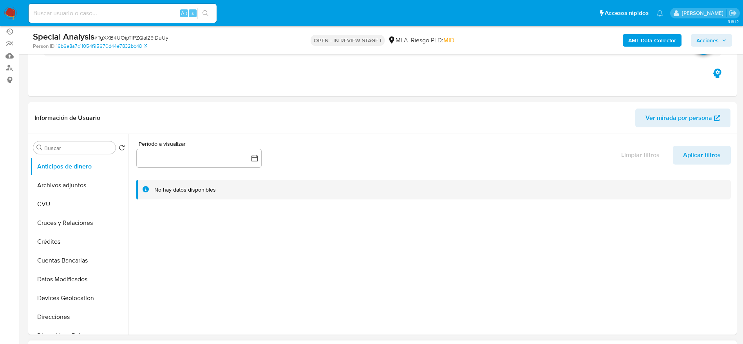
scroll to position [353, 0]
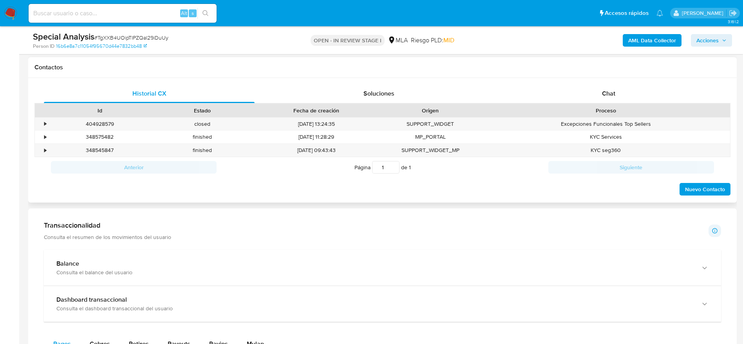
click at [624, 95] on div "Chat" at bounding box center [609, 93] width 211 height 19
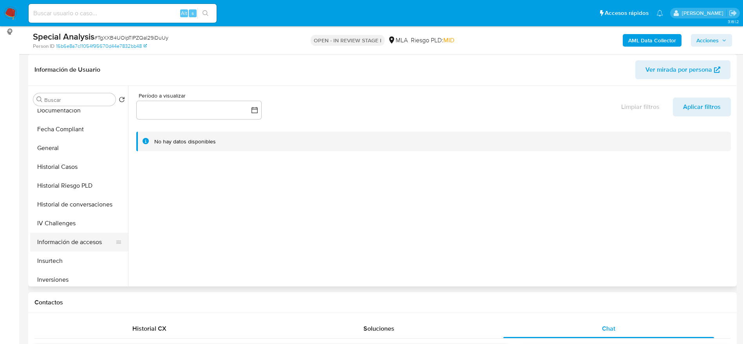
scroll to position [235, 0]
click at [51, 278] on button "KYC" at bounding box center [76, 278] width 92 height 19
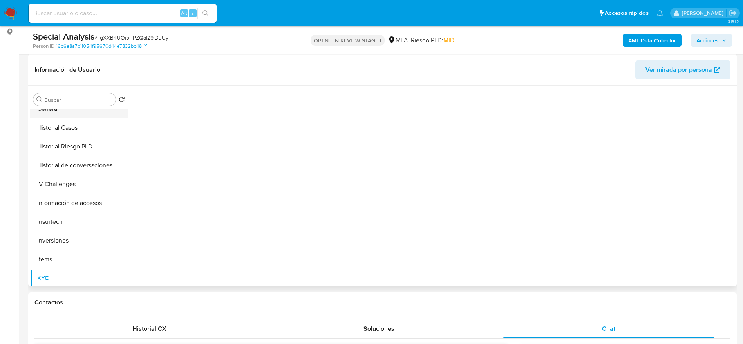
click at [58, 111] on button "General" at bounding box center [76, 109] width 92 height 19
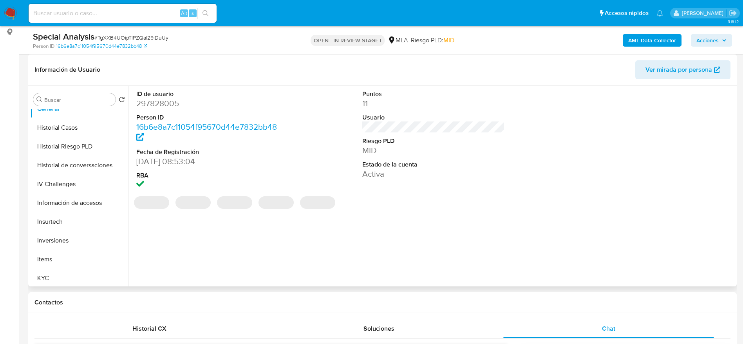
click at [152, 104] on dd "297828005" at bounding box center [207, 103] width 143 height 11
copy dd "297828005"
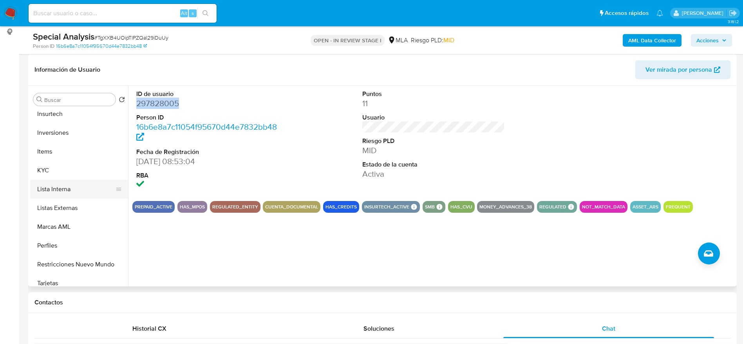
scroll to position [353, 0]
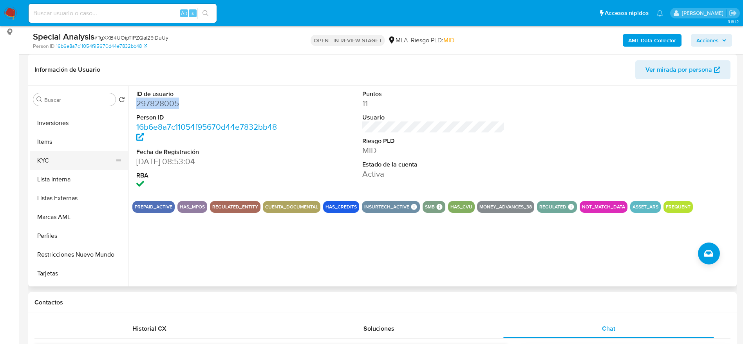
click at [53, 161] on button "KYC" at bounding box center [76, 160] width 92 height 19
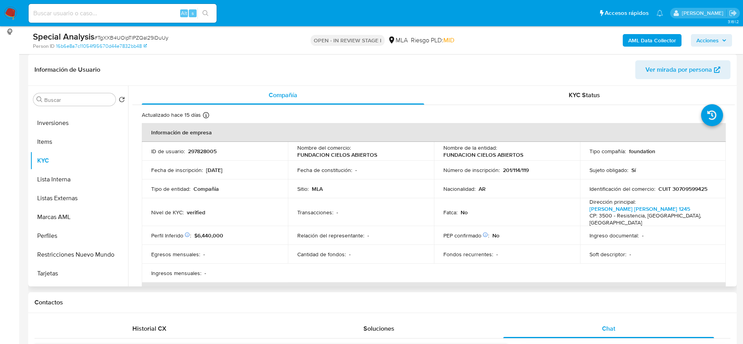
click at [452, 156] on p "FUNDACION CIELOS ABIERTOS" at bounding box center [484, 154] width 80 height 7
click at [576, 161] on td "Número de inscripción : 201/114/119" at bounding box center [507, 170] width 146 height 19
click at [532, 153] on div "Nombre de la entidad : FUNDACION CIELOS ABIERTOS" at bounding box center [507, 151] width 127 height 14
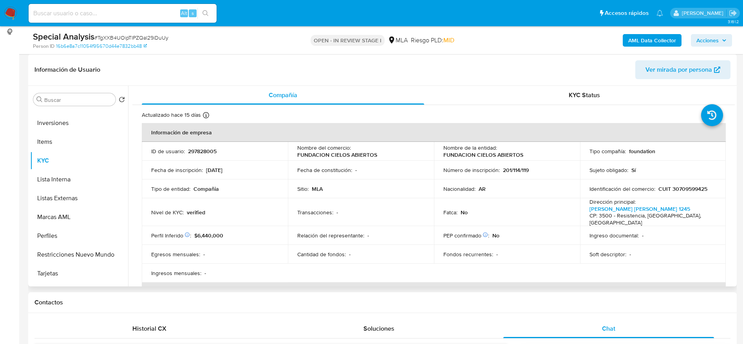
click at [532, 153] on div "Nombre de la entidad : FUNDACION CIELOS ABIERTOS" at bounding box center [507, 151] width 127 height 14
click at [529, 152] on div "Nombre de la entidad : FUNDACION CIELOS ABIERTOS" at bounding box center [507, 151] width 127 height 14
click at [437, 155] on td "Nombre de la entidad : FUNDACION CIELOS ABIERTOS" at bounding box center [507, 151] width 146 height 19
drag, startPoint x: 440, startPoint y: 156, endPoint x: 525, endPoint y: 153, distance: 84.7
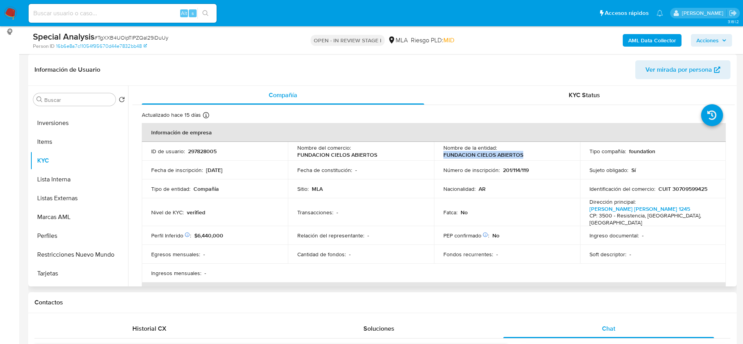
click at [525, 153] on td "Nombre de la entidad : FUNDACION CIELOS ABIERTOS" at bounding box center [507, 151] width 146 height 19
copy p "FUNDACION CIELOS ABIERTOS"
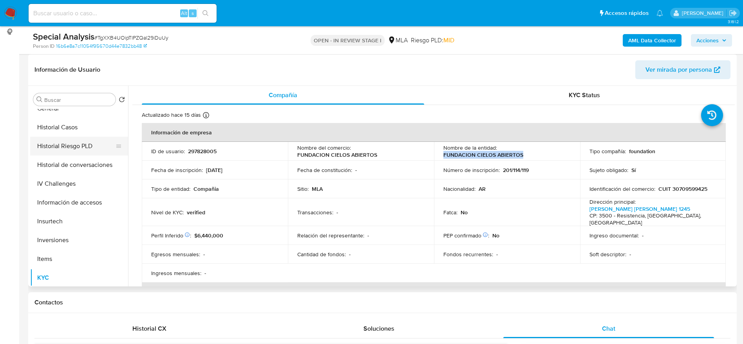
scroll to position [235, 0]
click at [56, 112] on button "General" at bounding box center [76, 109] width 92 height 19
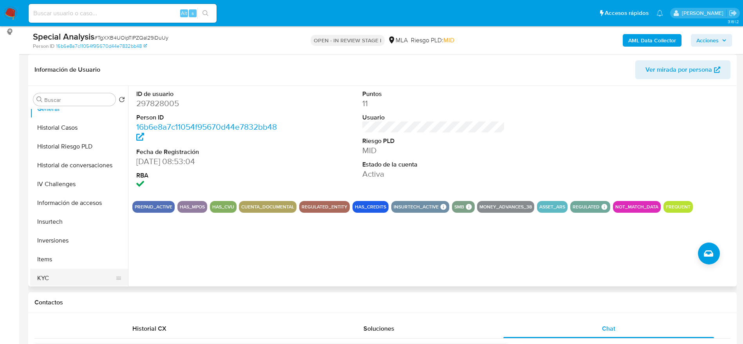
click at [53, 276] on button "KYC" at bounding box center [76, 278] width 92 height 19
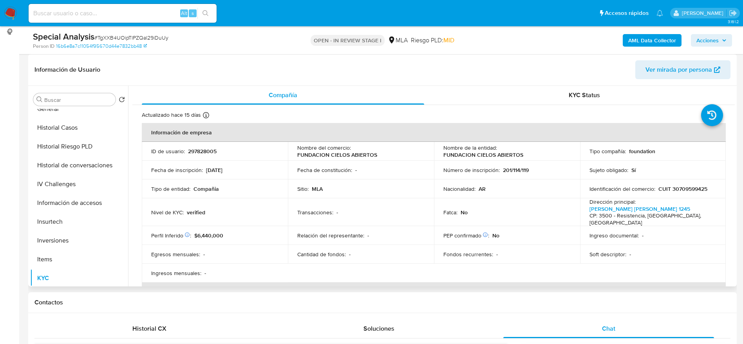
click at [684, 189] on p "CUIT 30709599425" at bounding box center [683, 188] width 49 height 7
copy p "30709599425"
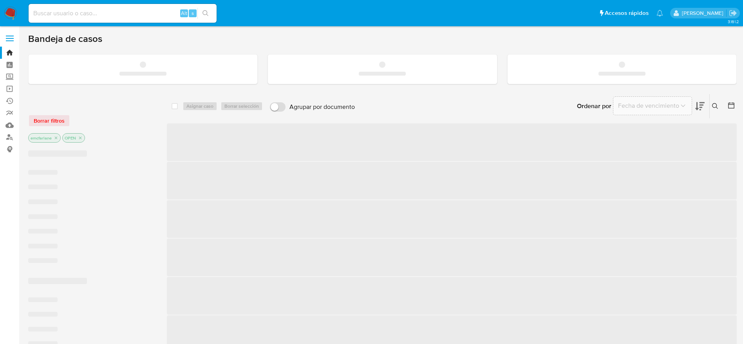
click at [140, 11] on input at bounding box center [123, 13] width 188 height 10
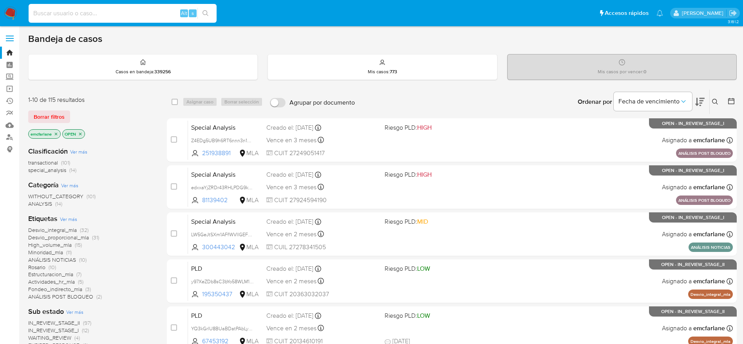
paste input "YMm7NaSPD0ZcxLUklw24AZrs"
type input "YMm7NaSPD0ZcxLUklw24AZrs"
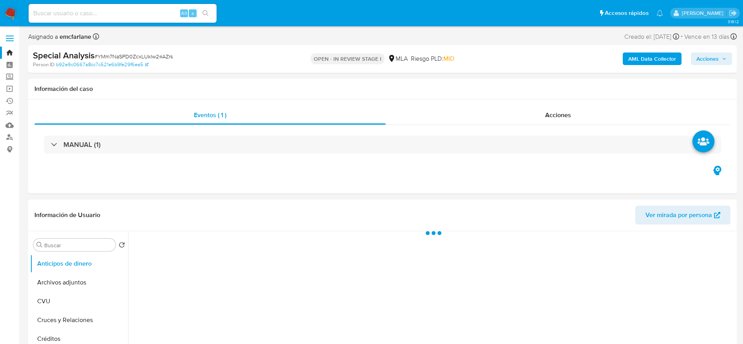
select select "10"
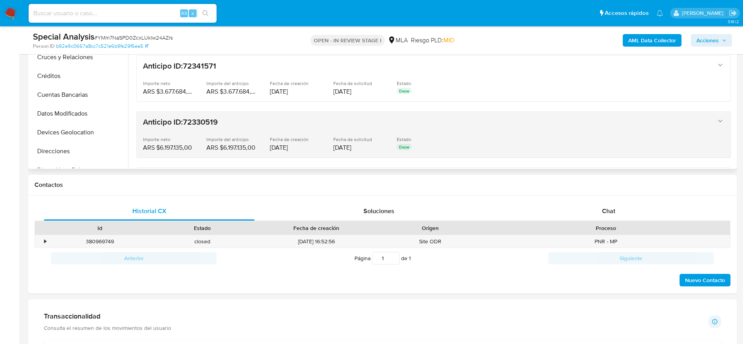
scroll to position [59, 0]
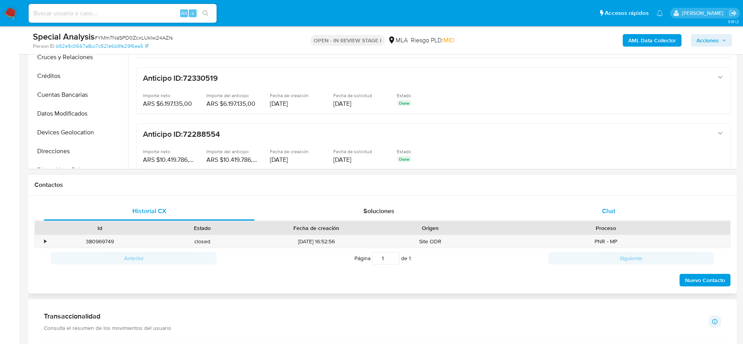
click at [626, 214] on div "Chat" at bounding box center [609, 211] width 211 height 19
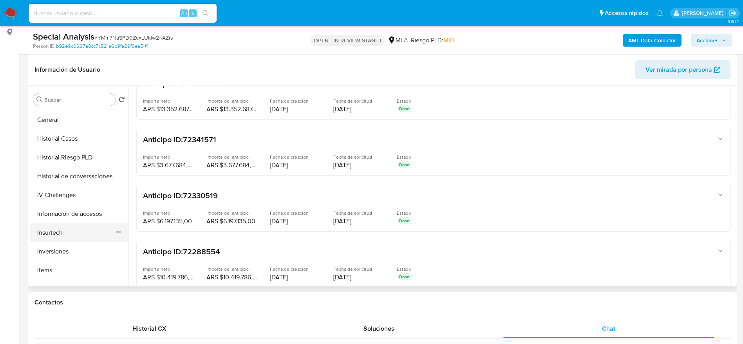
scroll to position [235, 0]
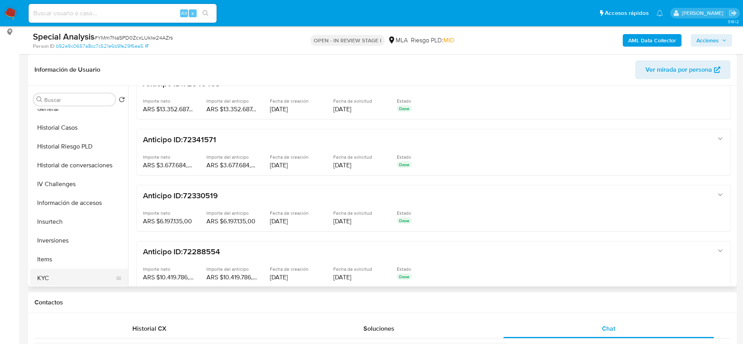
click at [45, 277] on button "KYC" at bounding box center [76, 278] width 92 height 19
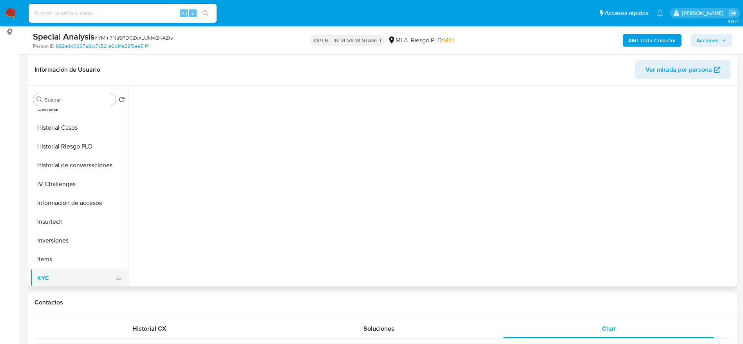
scroll to position [0, 0]
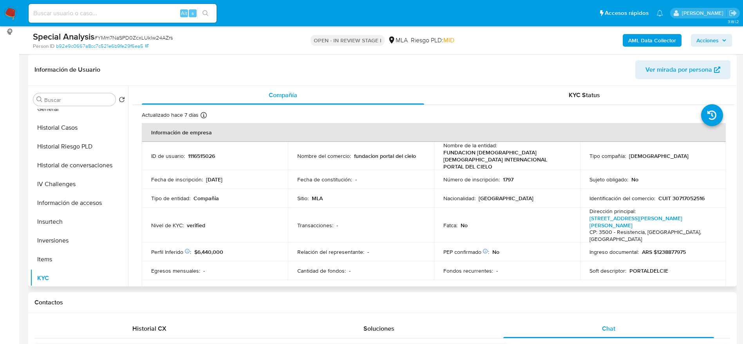
click at [199, 147] on td "ID de usuario : 1116515026" at bounding box center [215, 156] width 146 height 28
copy p "1116515026"
drag, startPoint x: 525, startPoint y: 159, endPoint x: 458, endPoint y: 161, distance: 67.0
click at [459, 161] on p "FUNDACION [DEMOGRAPHIC_DATA] [DEMOGRAPHIC_DATA] INTERNACIONAL PORTAL DEL CIELO" at bounding box center [506, 159] width 124 height 21
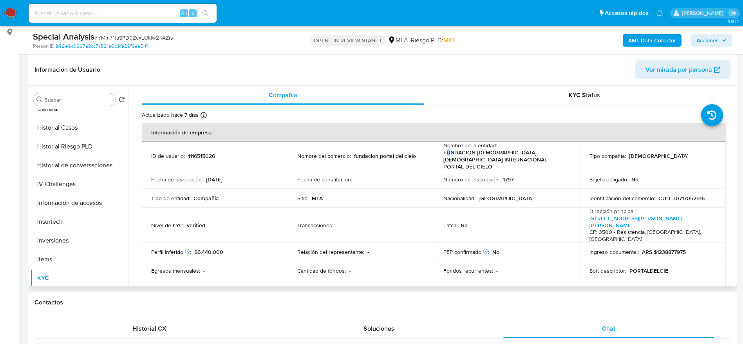
click at [444, 150] on p "FUNDACION [DEMOGRAPHIC_DATA] [DEMOGRAPHIC_DATA] INTERNACIONAL PORTAL DEL CIELO" at bounding box center [506, 159] width 124 height 21
drag, startPoint x: 442, startPoint y: 149, endPoint x: 537, endPoint y: 158, distance: 94.8
click at [537, 158] on p "FUNDACION [DEMOGRAPHIC_DATA] [DEMOGRAPHIC_DATA] INTERNACIONAL PORTAL DEL CIELO" at bounding box center [506, 159] width 124 height 21
copy p "FUNDACION [DEMOGRAPHIC_DATA] [DEMOGRAPHIC_DATA] INTERNACIONAL PORTAL DEL CIELO"
click at [63, 113] on button "General" at bounding box center [76, 109] width 92 height 19
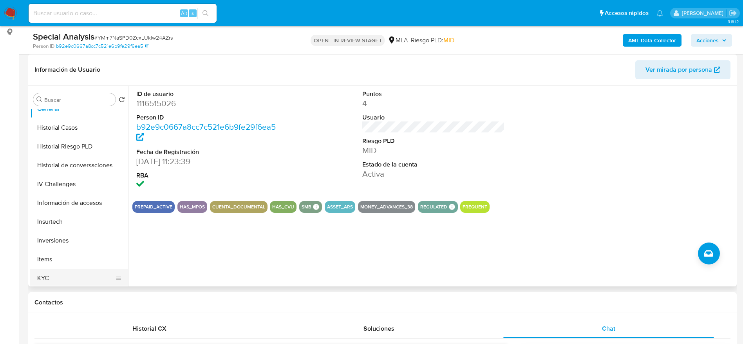
scroll to position [294, 0]
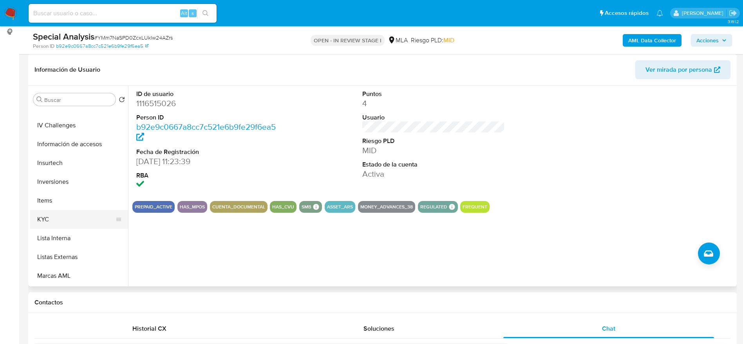
click at [59, 215] on button "KYC" at bounding box center [76, 219] width 92 height 19
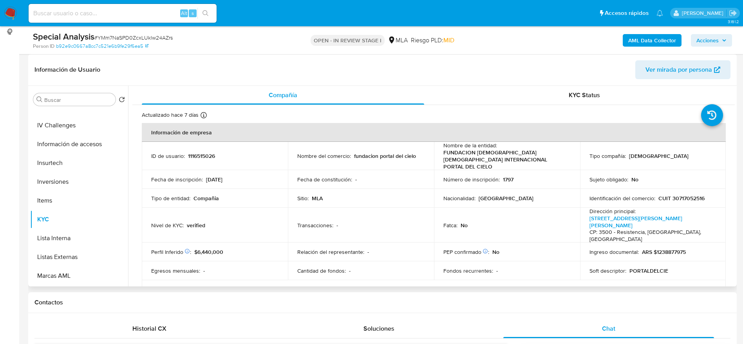
click at [679, 195] on p "CUIT 30717052516" at bounding box center [682, 198] width 46 height 7
copy p "30717052516"
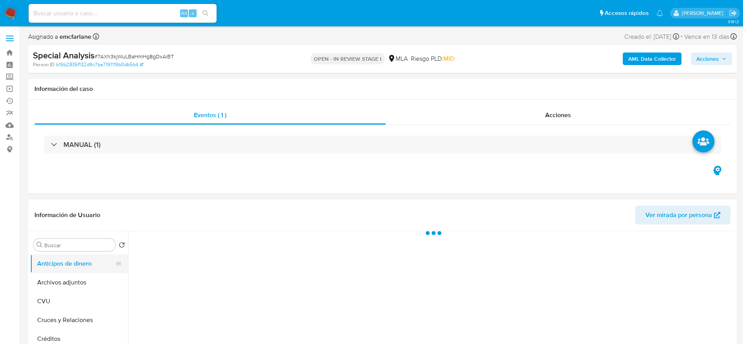
select select "10"
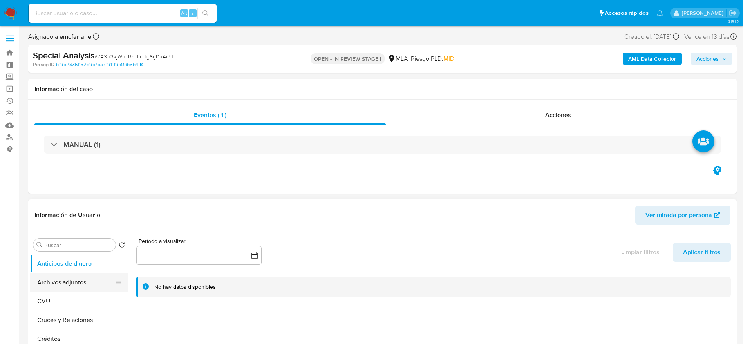
click at [70, 283] on button "Archivos adjuntos" at bounding box center [76, 282] width 92 height 19
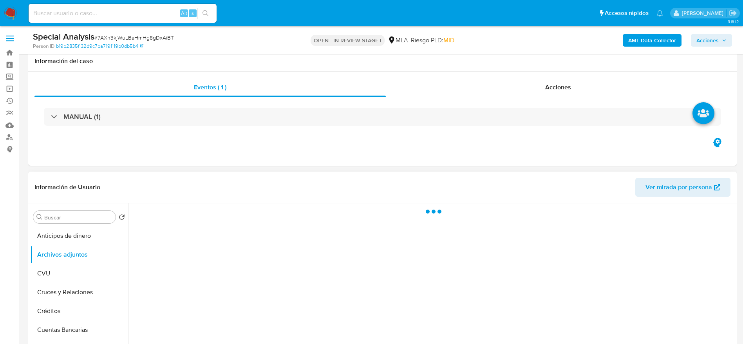
scroll to position [59, 0]
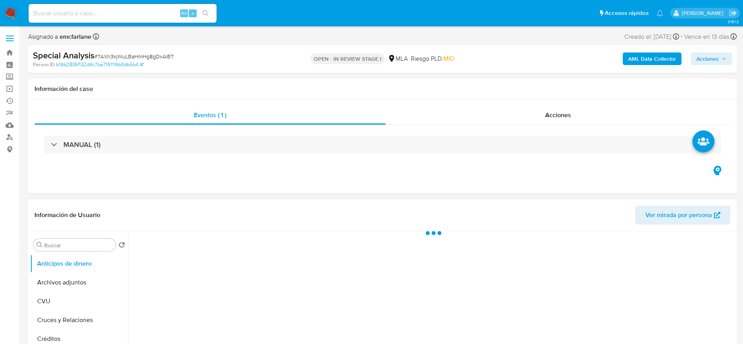
select select "10"
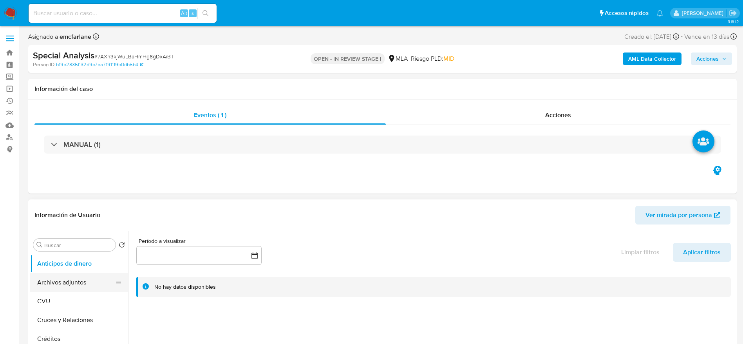
click at [76, 285] on button "Archivos adjuntos" at bounding box center [76, 282] width 92 height 19
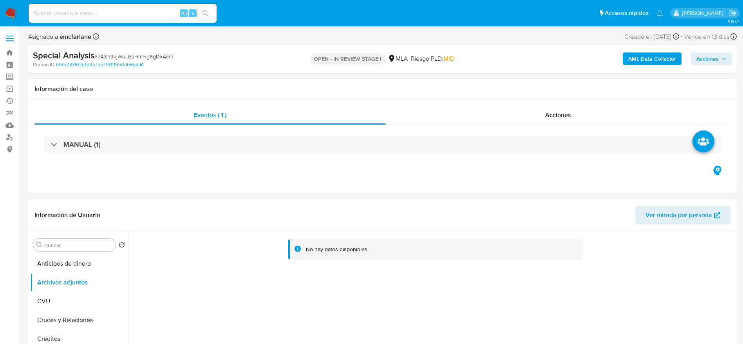
click at [649, 58] on b "AML Data Collector" at bounding box center [653, 59] width 48 height 13
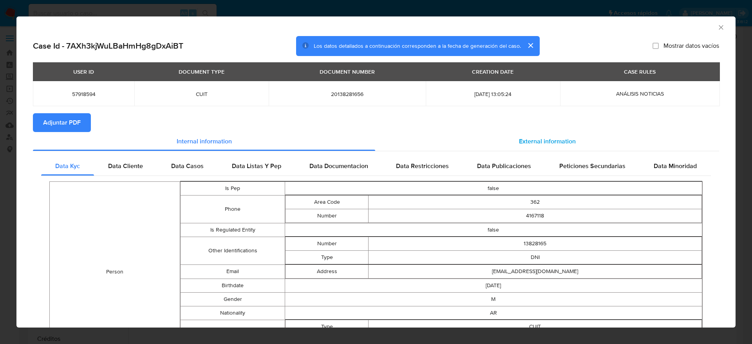
click at [554, 134] on div "External information" at bounding box center [547, 141] width 344 height 19
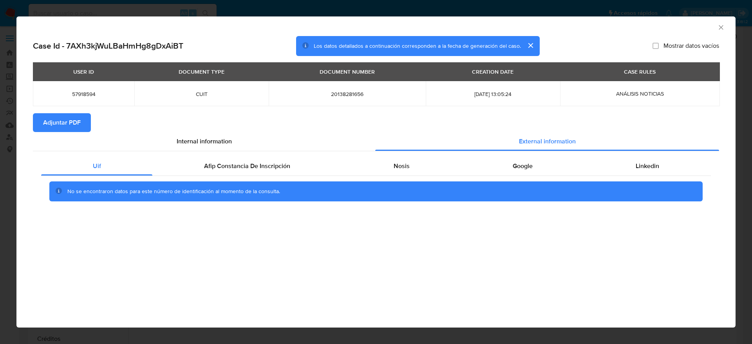
click at [55, 116] on span "Adjuntar PDF" at bounding box center [62, 122] width 38 height 17
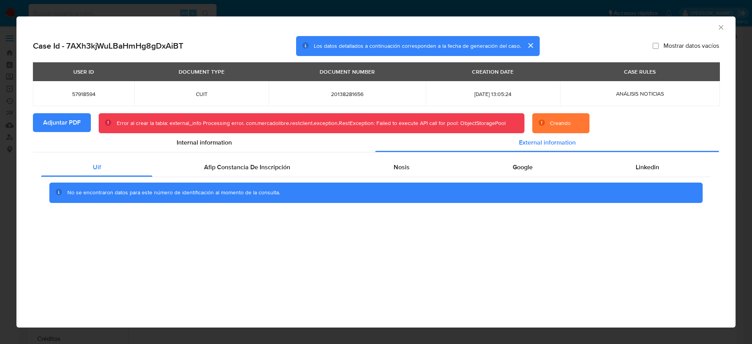
click at [721, 25] on icon "Cerrar ventana" at bounding box center [722, 28] width 8 height 8
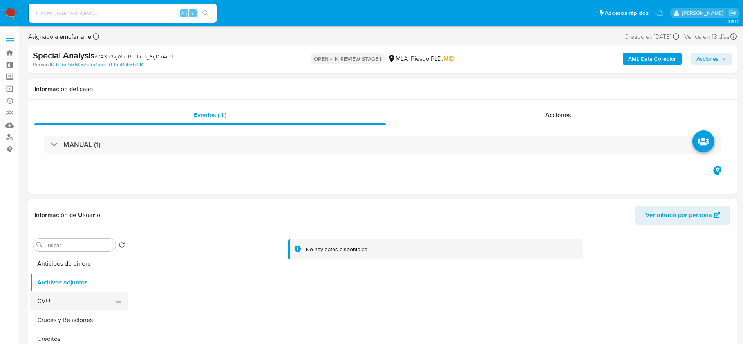
click at [65, 297] on button "CVU" at bounding box center [76, 301] width 92 height 19
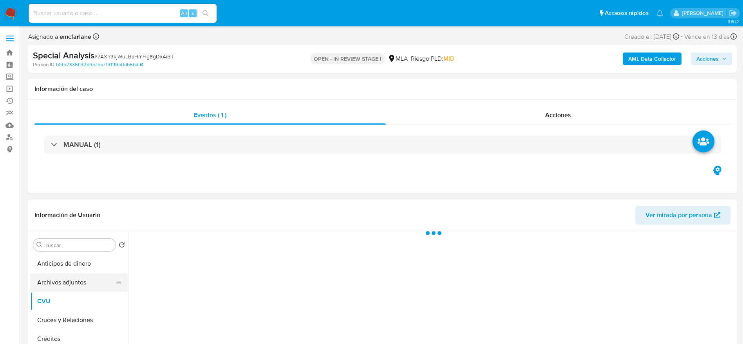
click at [69, 284] on button "Archivos adjuntos" at bounding box center [76, 282] width 92 height 19
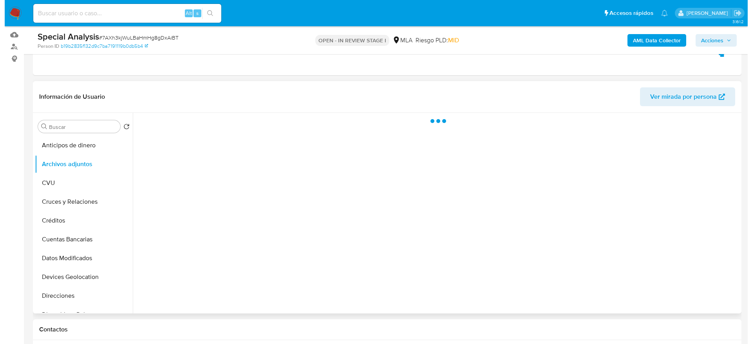
scroll to position [118, 0]
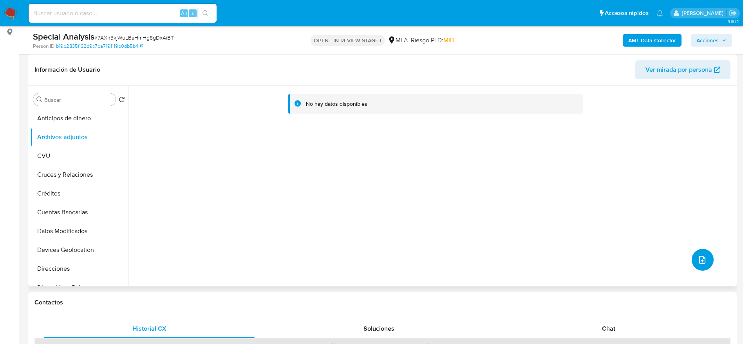
click at [707, 265] on button "upload-file" at bounding box center [703, 260] width 22 height 22
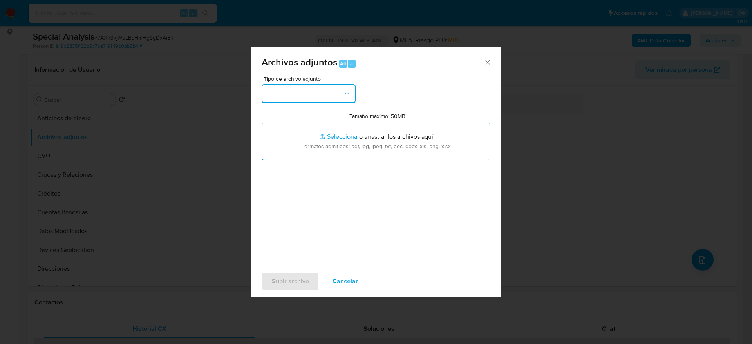
drag, startPoint x: 305, startPoint y: 95, endPoint x: 308, endPoint y: 97, distance: 4.0
click at [308, 93] on button "button" at bounding box center [309, 93] width 94 height 19
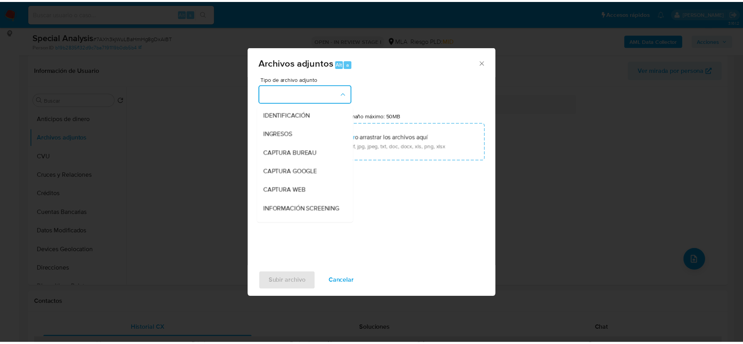
scroll to position [59, 0]
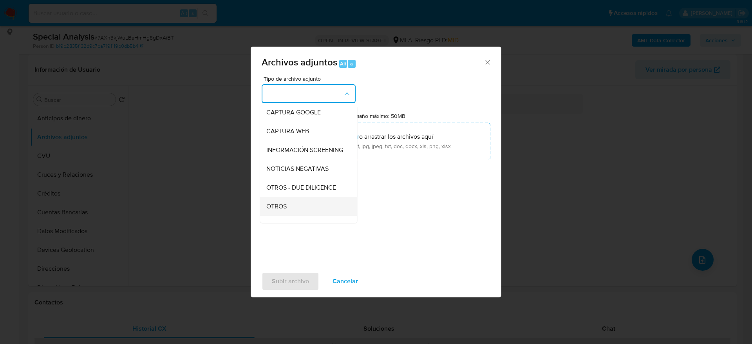
click at [293, 209] on div "OTROS" at bounding box center [307, 206] width 80 height 19
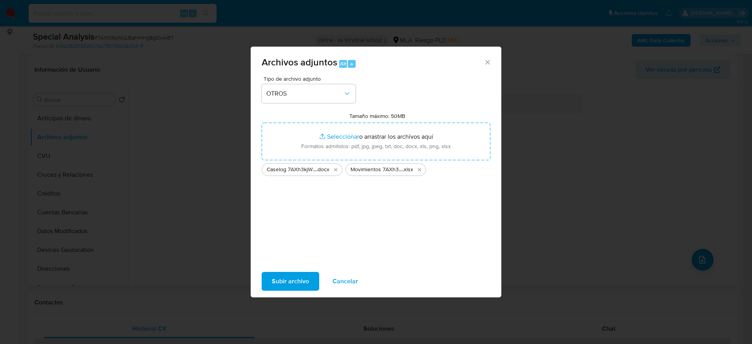
click at [288, 280] on span "Subir archivo" at bounding box center [290, 281] width 37 height 17
click at [298, 284] on span "Subir archivo" at bounding box center [290, 281] width 37 height 17
click at [346, 277] on span "Cancelar" at bounding box center [345, 281] width 25 height 17
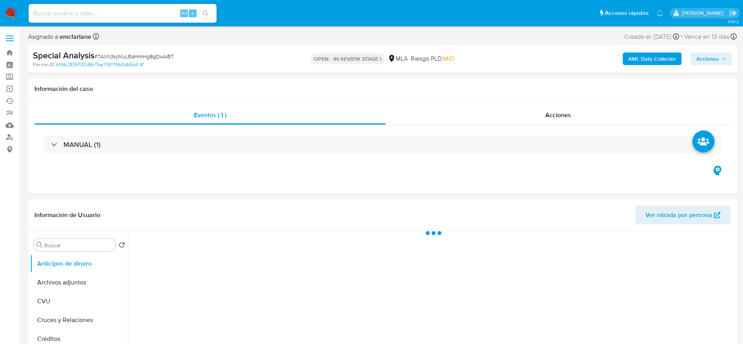
select select "10"
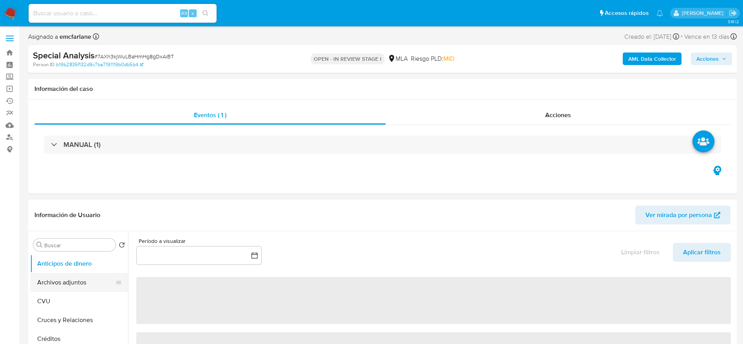
click at [65, 279] on button "Archivos adjuntos" at bounding box center [76, 282] width 92 height 19
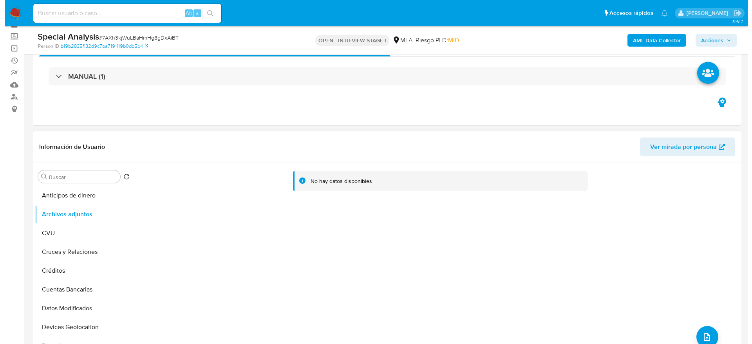
scroll to position [59, 0]
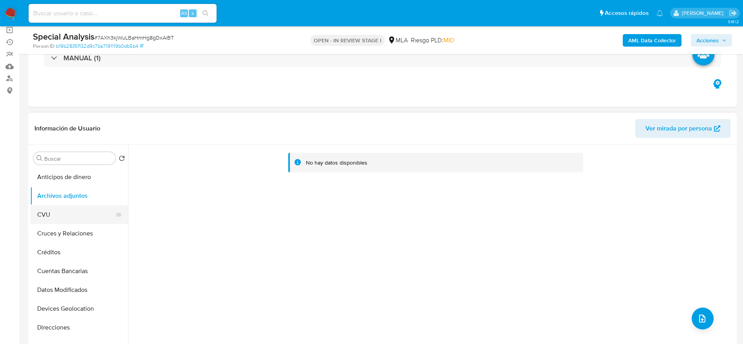
click at [53, 213] on button "CVU" at bounding box center [76, 214] width 92 height 19
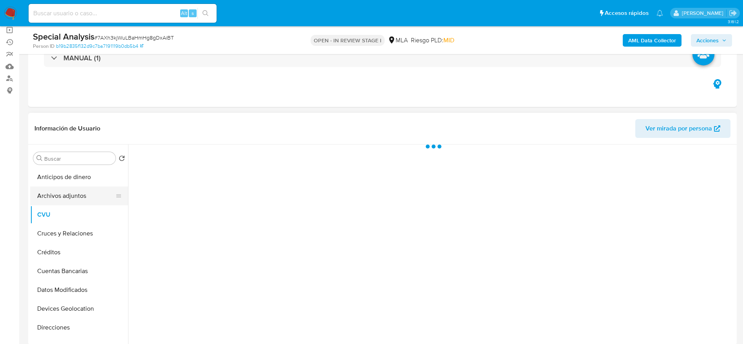
click at [61, 192] on button "Archivos adjuntos" at bounding box center [76, 196] width 92 height 19
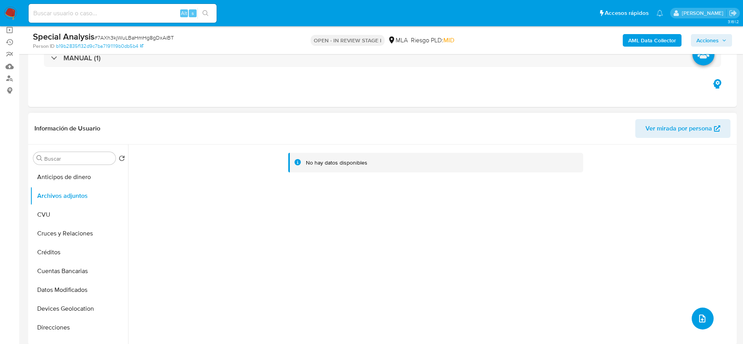
click at [698, 315] on icon "upload-file" at bounding box center [702, 318] width 9 height 9
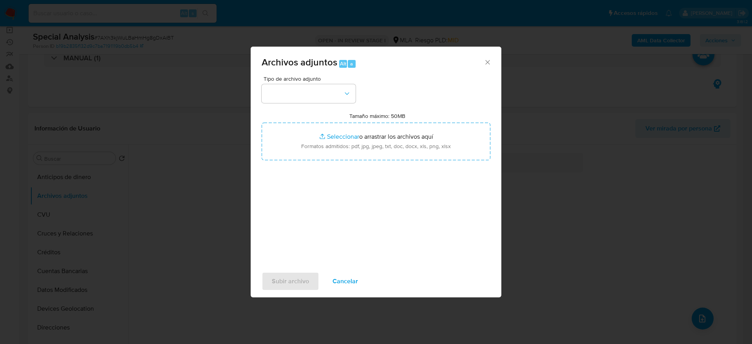
click at [333, 103] on div "Tipo de archivo adjunto Tamaño máximo: 50MB Seleccionar archivos Seleccionar o …" at bounding box center [376, 168] width 229 height 185
click at [330, 93] on button "button" at bounding box center [309, 93] width 94 height 19
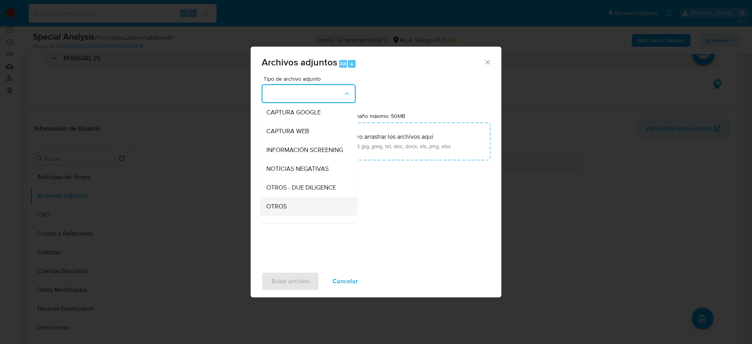
click at [279, 208] on div "OTROS" at bounding box center [307, 206] width 80 height 19
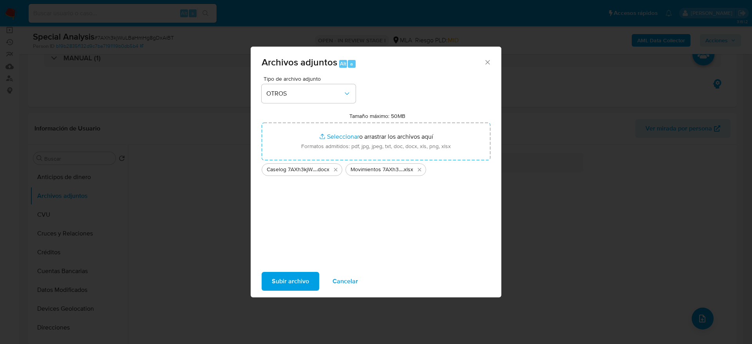
click at [294, 276] on span "Subir archivo" at bounding box center [290, 281] width 37 height 17
click at [350, 277] on span "Cancelar" at bounding box center [345, 281] width 25 height 17
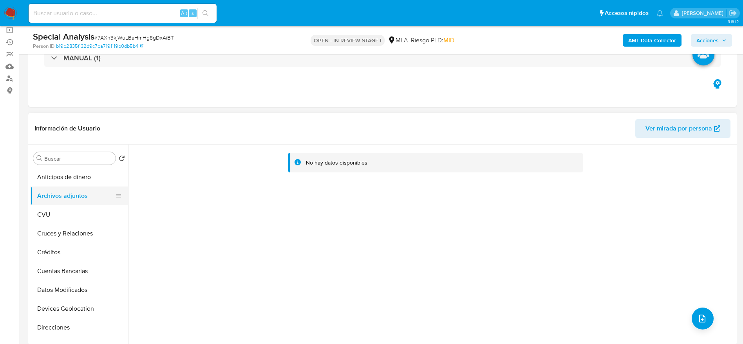
click at [61, 203] on button "Archivos adjuntos" at bounding box center [76, 196] width 92 height 19
click at [61, 206] on button "CVU" at bounding box center [76, 214] width 92 height 19
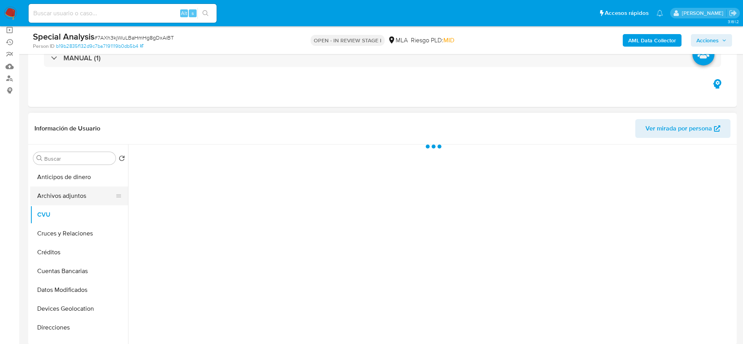
click at [65, 195] on button "Archivos adjuntos" at bounding box center [76, 196] width 92 height 19
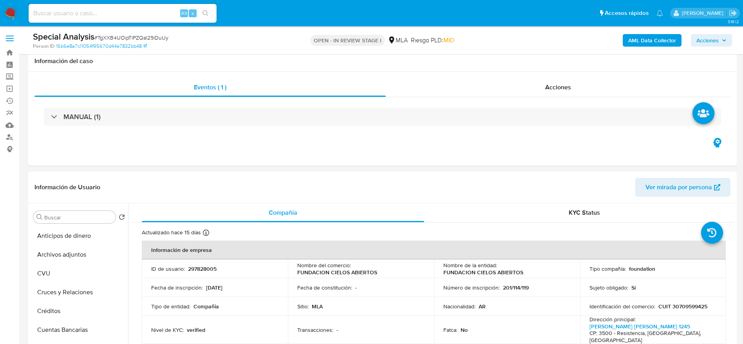
select select "10"
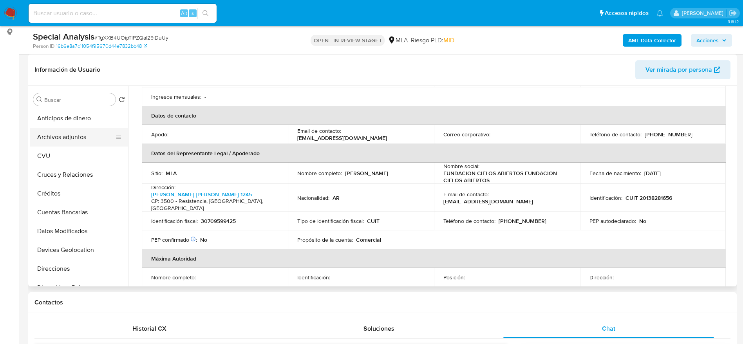
click at [92, 135] on button "Archivos adjuntos" at bounding box center [76, 137] width 92 height 19
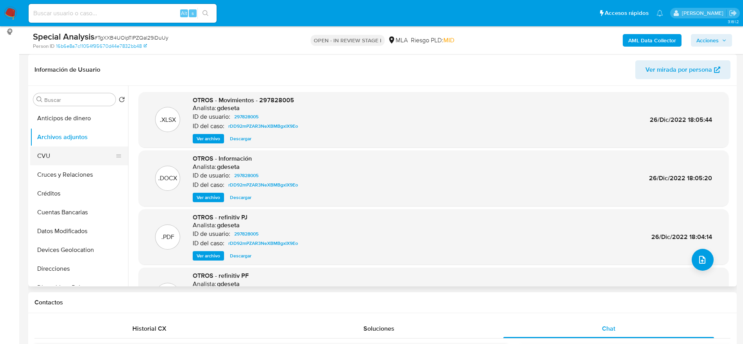
click at [70, 158] on button "CVU" at bounding box center [76, 156] width 92 height 19
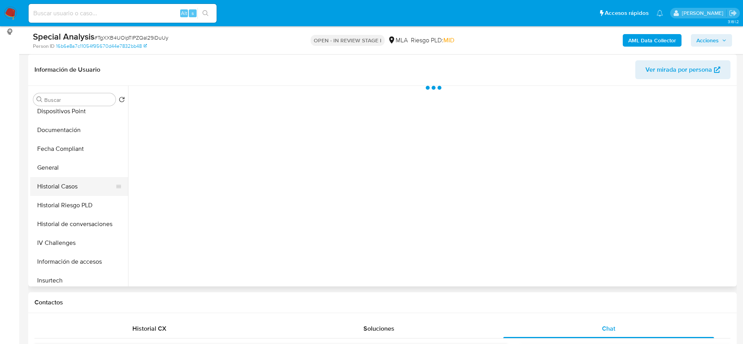
click at [67, 189] on button "Historial Casos" at bounding box center [76, 186] width 92 height 19
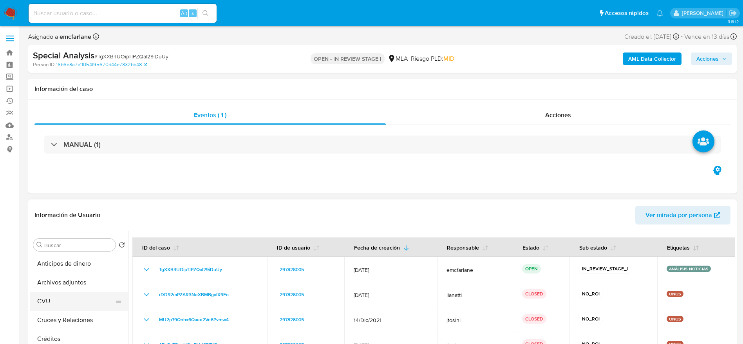
click at [86, 292] on button "CVU" at bounding box center [76, 301] width 92 height 19
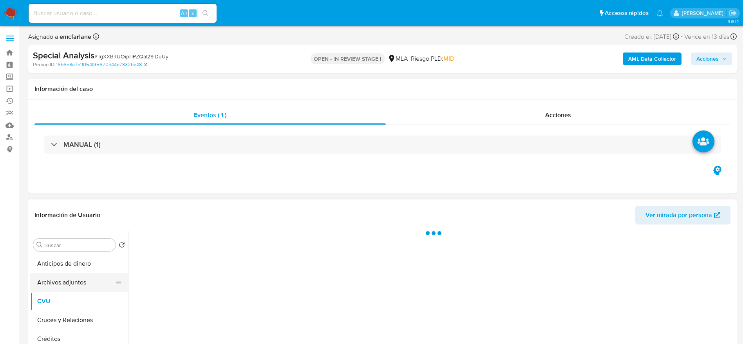
click at [86, 280] on button "Archivos adjuntos" at bounding box center [76, 282] width 92 height 19
select select "10"
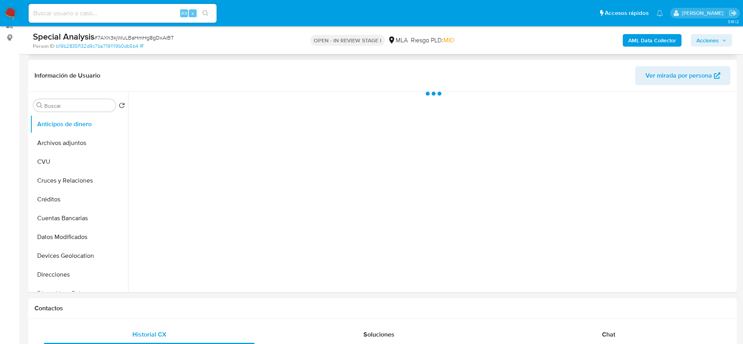
scroll to position [118, 0]
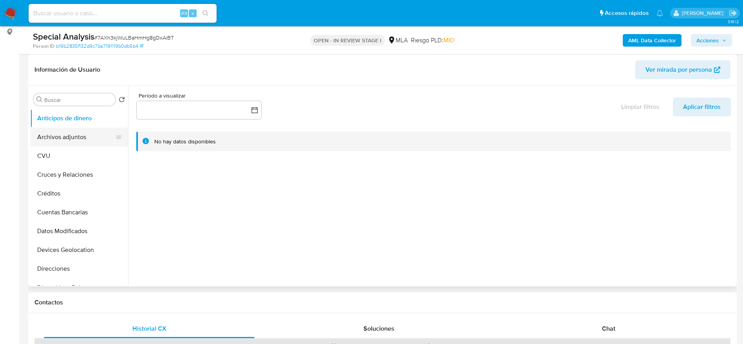
click at [90, 145] on button "Archivos adjuntos" at bounding box center [76, 137] width 92 height 19
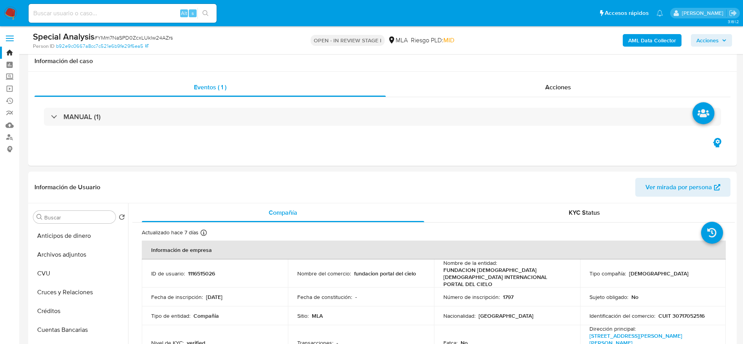
select select "10"
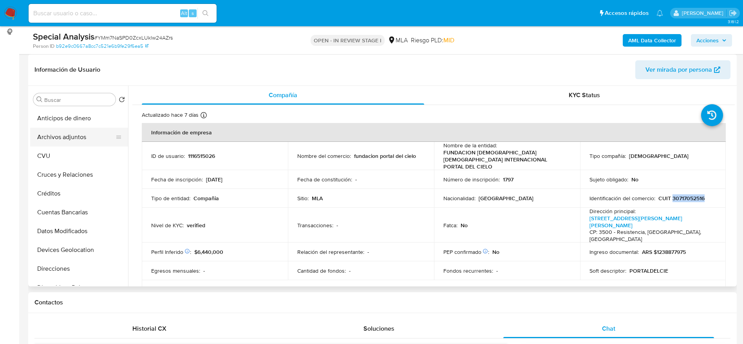
click at [69, 136] on button "Archivos adjuntos" at bounding box center [76, 137] width 92 height 19
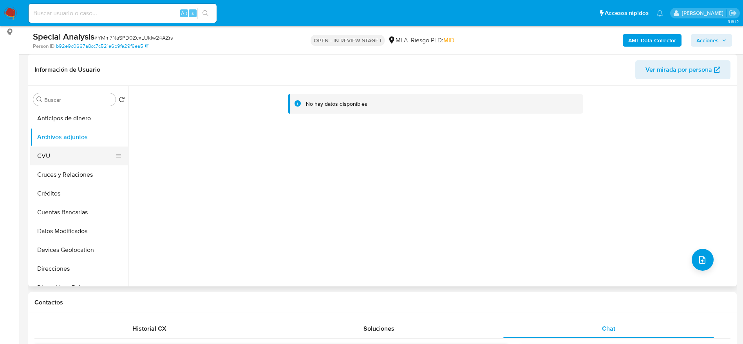
click at [42, 153] on button "CVU" at bounding box center [76, 156] width 92 height 19
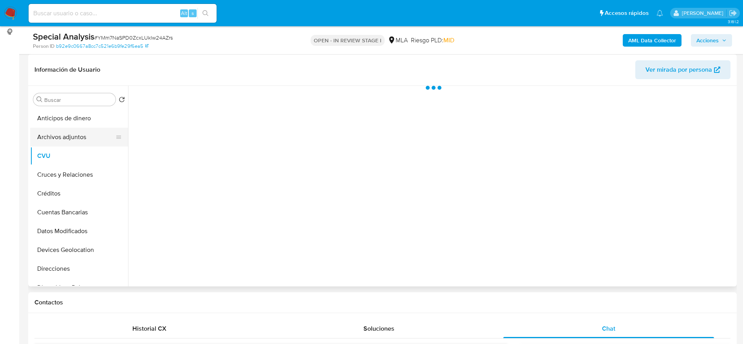
click at [55, 141] on button "Archivos adjuntos" at bounding box center [76, 137] width 92 height 19
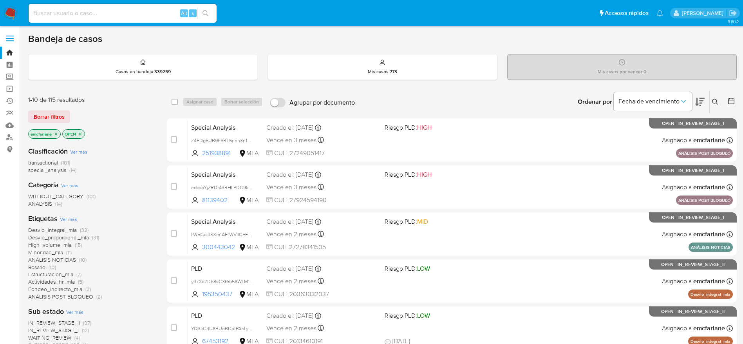
click at [102, 11] on input at bounding box center [123, 13] width 188 height 10
paste input "7AXh3kjWuLBaHmHg8gDxAiBT"
type input "7AXh3kjWuLBaHmHg8gDxAiBT"
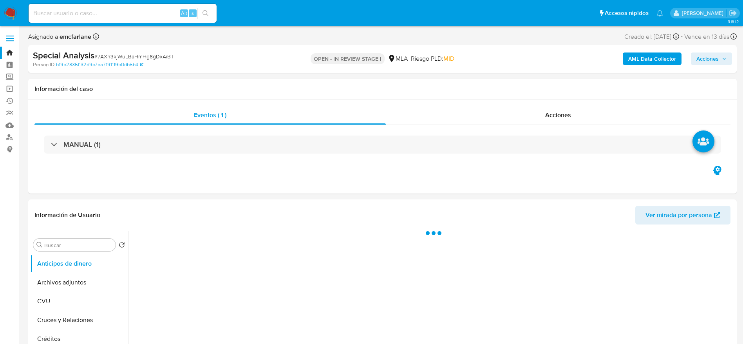
select select "10"
click at [70, 282] on button "Archivos adjuntos" at bounding box center [76, 282] width 92 height 19
